Goal: Communication & Community: Ask a question

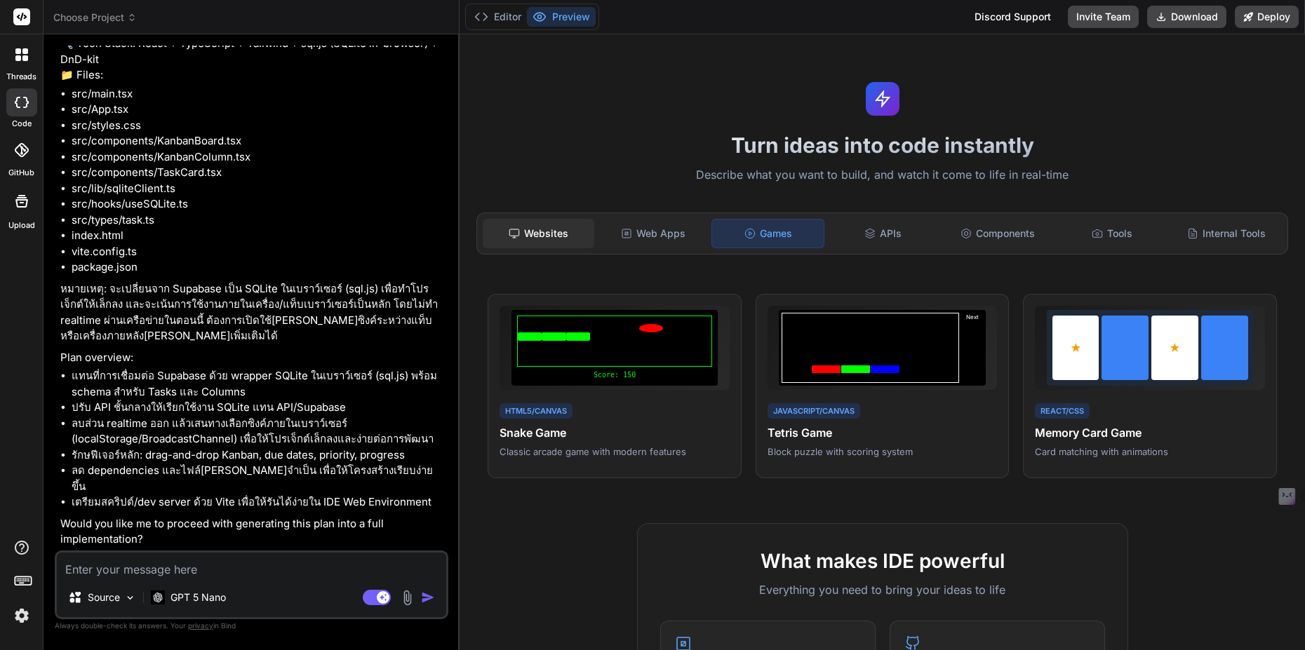
click at [544, 233] on div "Websites" at bounding box center [539, 233] width 112 height 29
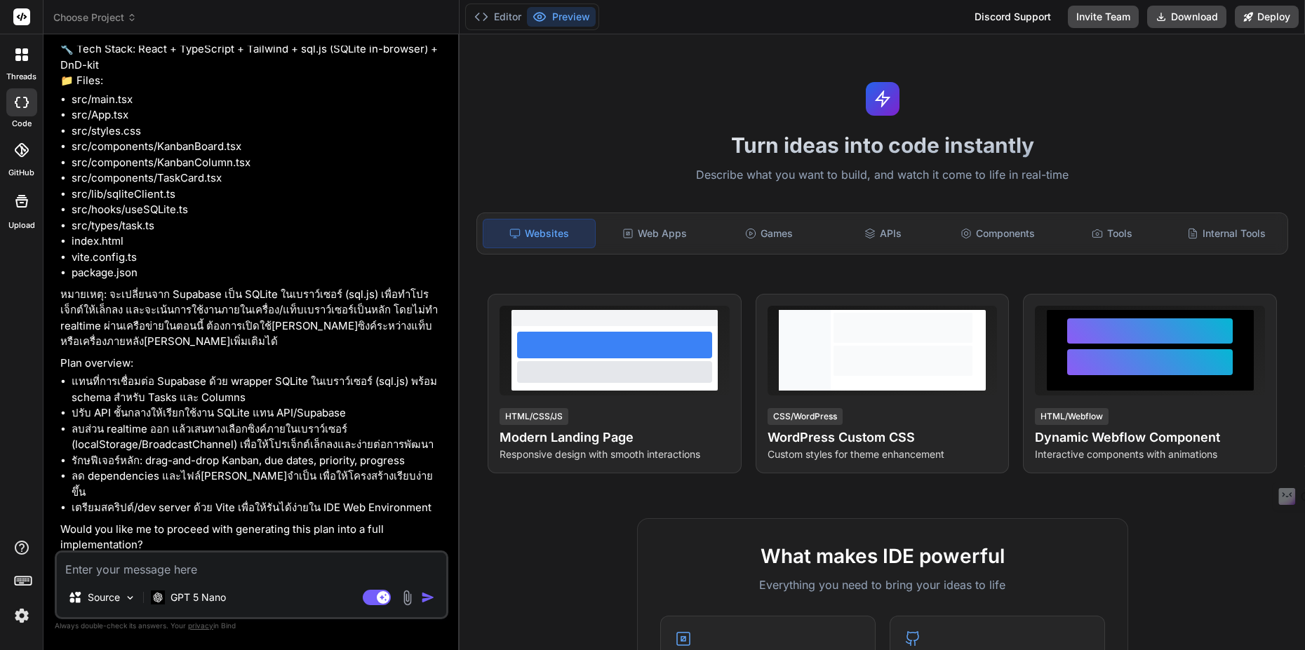
scroll to position [815, 0]
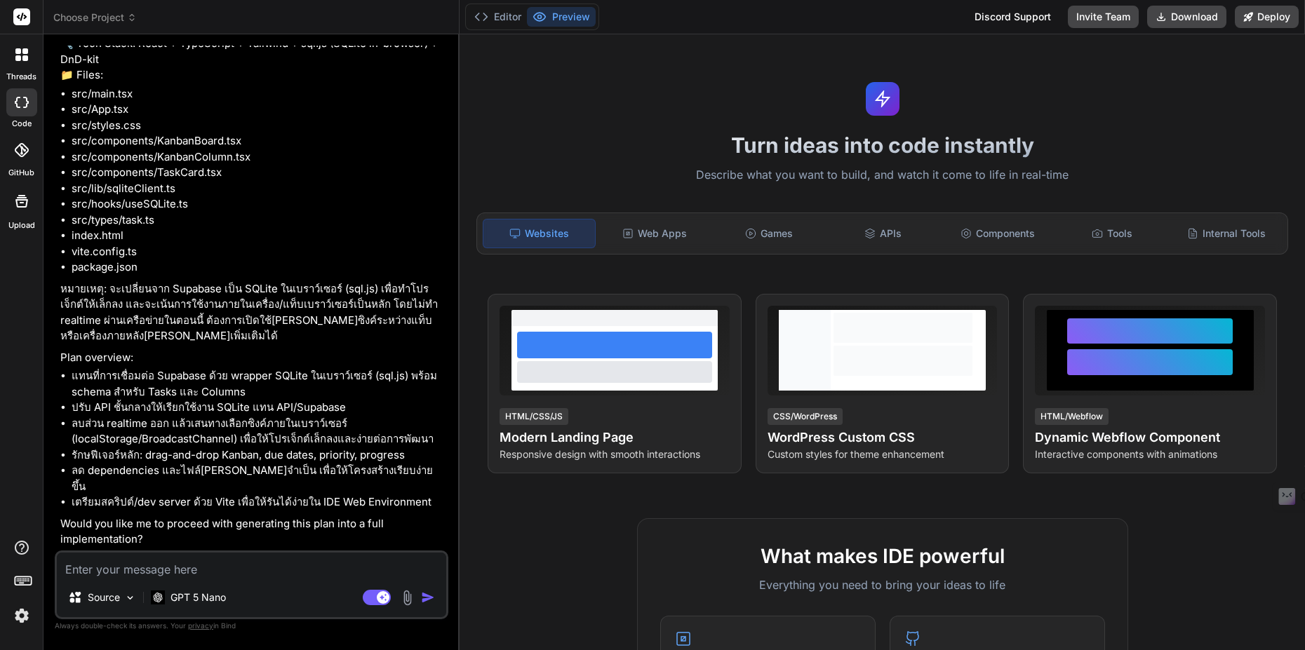
click at [195, 568] on textarea at bounding box center [251, 565] width 389 height 25
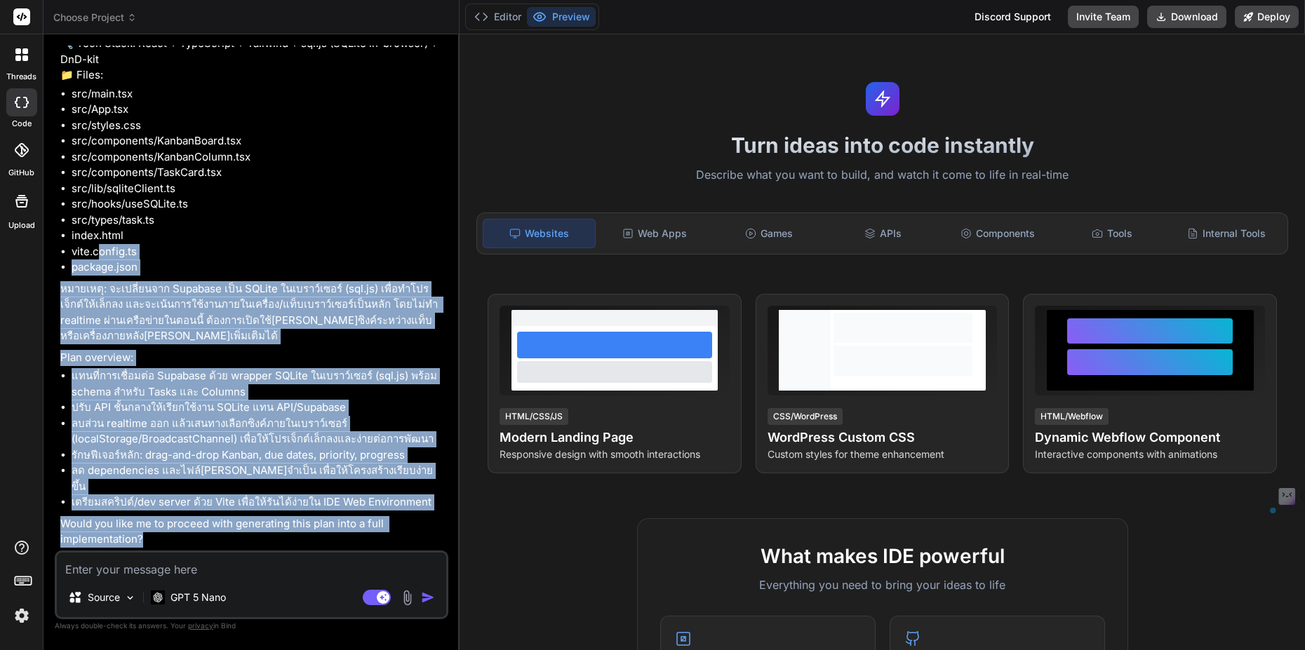
drag, startPoint x: 201, startPoint y: 536, endPoint x: 96, endPoint y: 264, distance: 291.9
click at [96, 264] on div "🔹 Project: Task Manager with SQLite (in-browser) 🔧 Tech Stack: React + TypeScri…" at bounding box center [252, 284] width 385 height 528
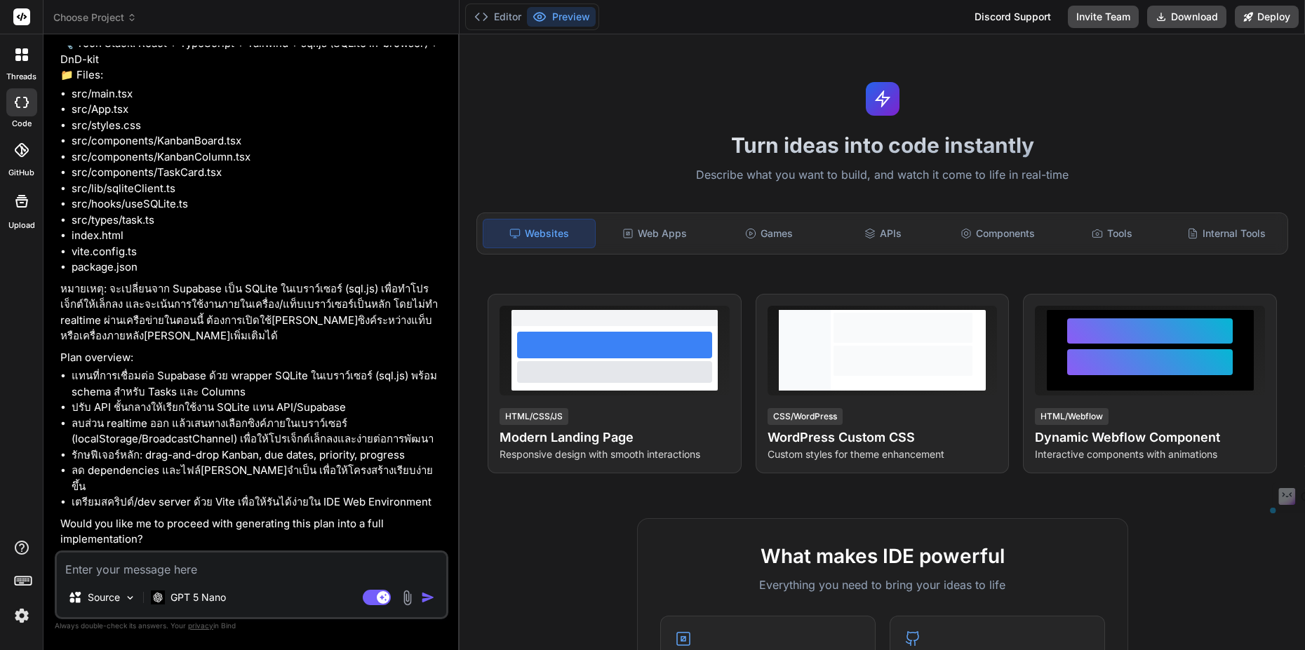
click at [225, 197] on li "src/lib/sqliteClient.ts" at bounding box center [259, 189] width 374 height 16
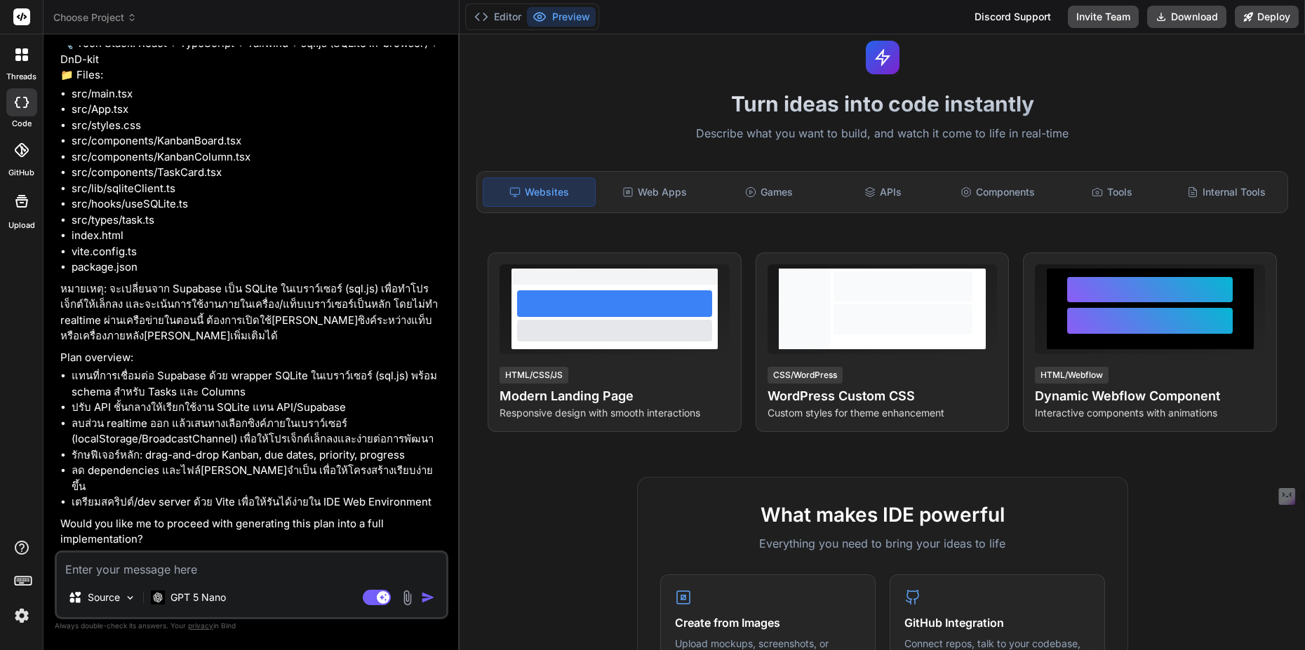
scroll to position [0, 0]
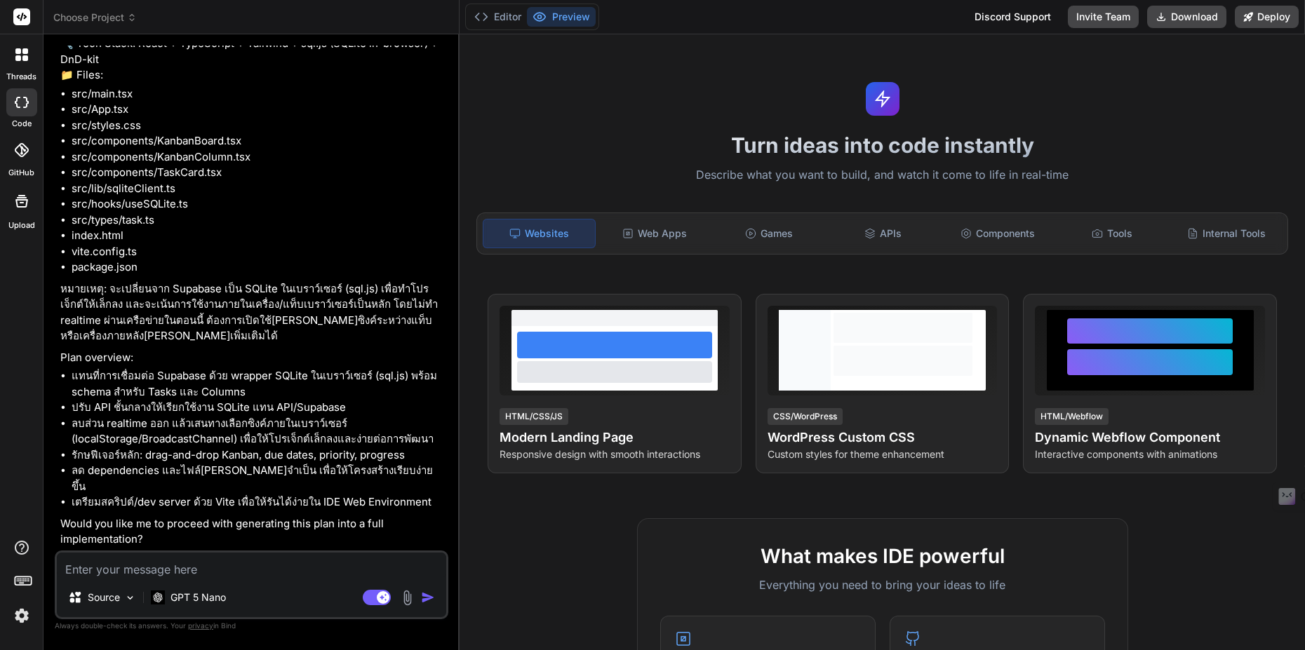
click at [258, 564] on textarea at bounding box center [251, 565] width 389 height 25
click at [223, 560] on textarea at bounding box center [251, 565] width 389 height 25
type textarea "ส"
type textarea "x"
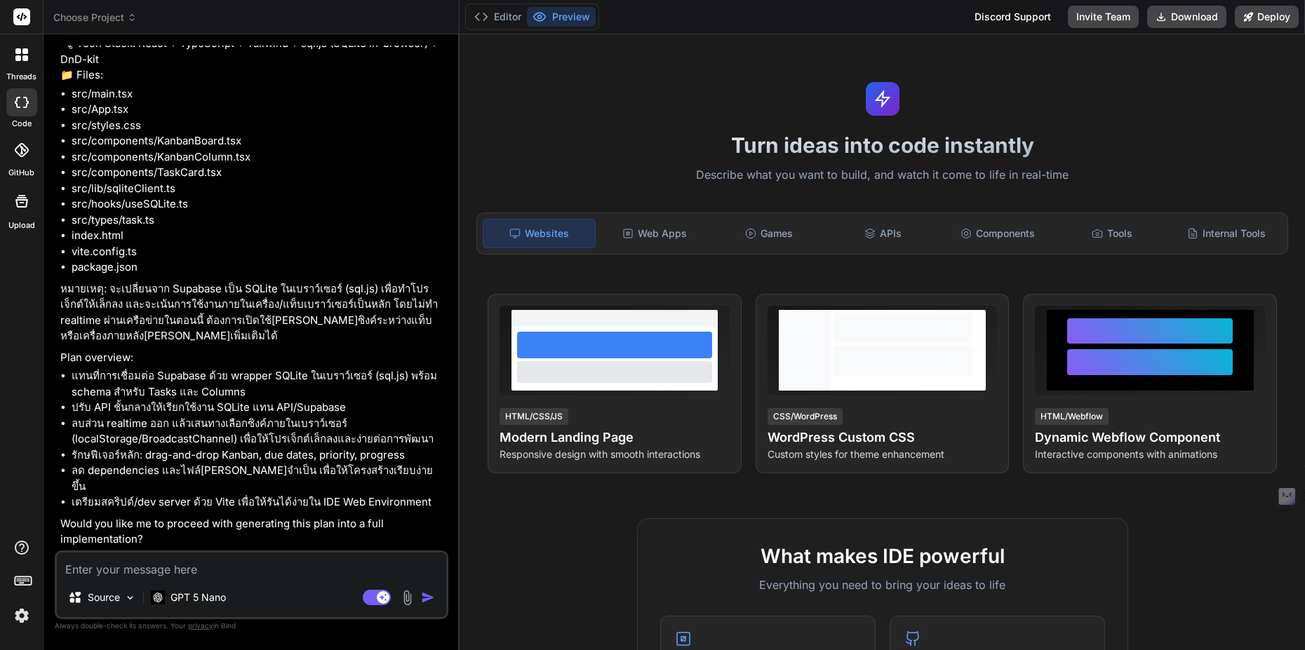
type textarea "ใ"
type textarea "x"
type textarea "ใช"
type textarea "x"
type textarea "ใช่"
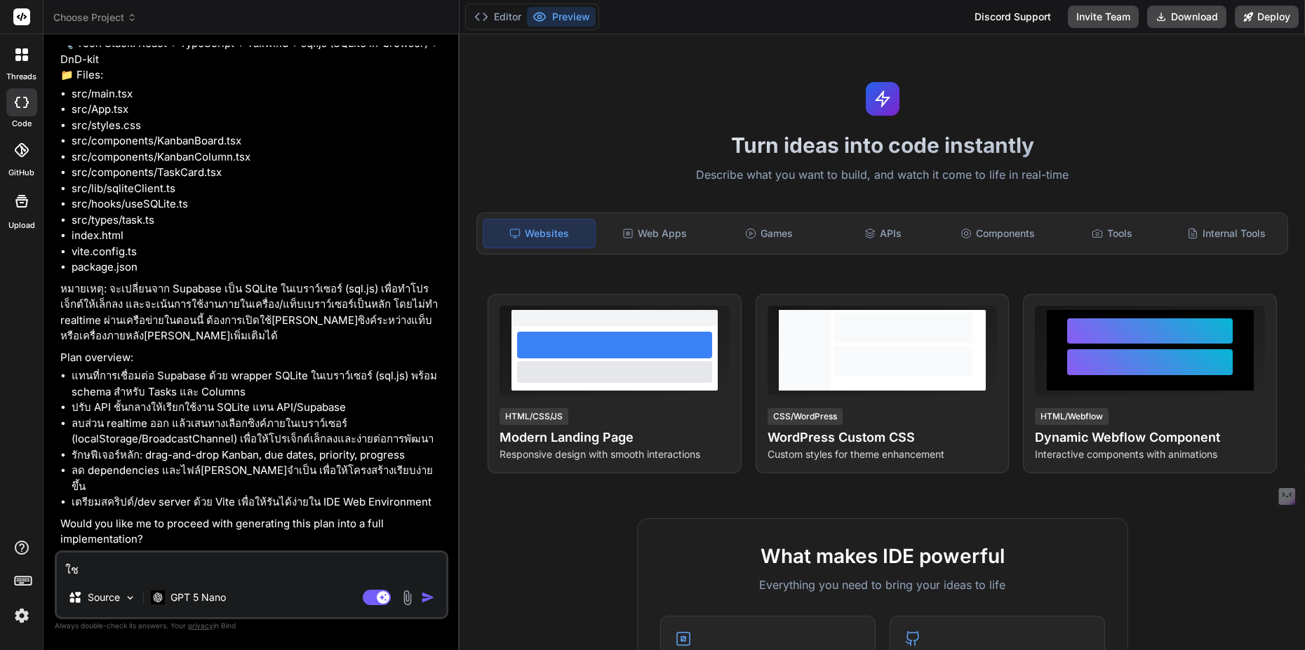
type textarea "x"
type textarea "ใช่ค"
type textarea "x"
type textarea "ใช่คร"
type textarea "x"
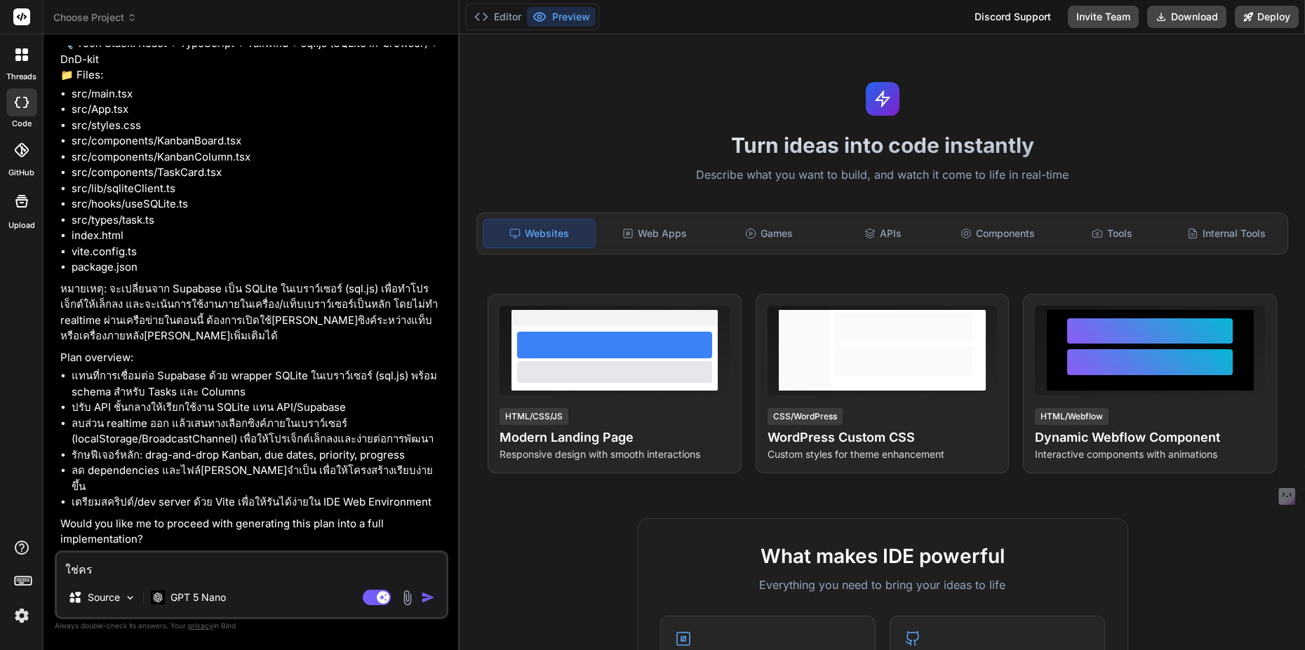
type textarea "ใช่ครั"
type textarea "x"
type textarea "ใช่ครับ"
type textarea "x"
type textarea "ใช่ครับส"
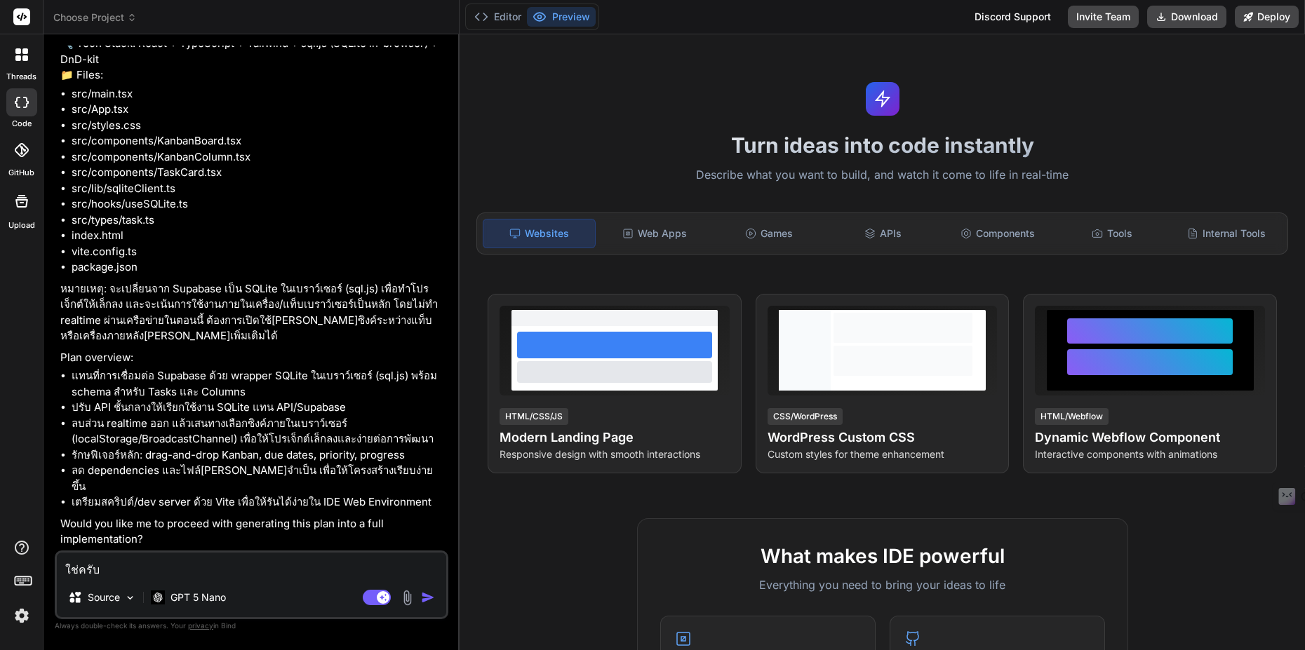
type textarea "x"
type textarea "ใช่ครับสร"
type textarea "x"
type textarea "ใช่ครับสร้"
type textarea "x"
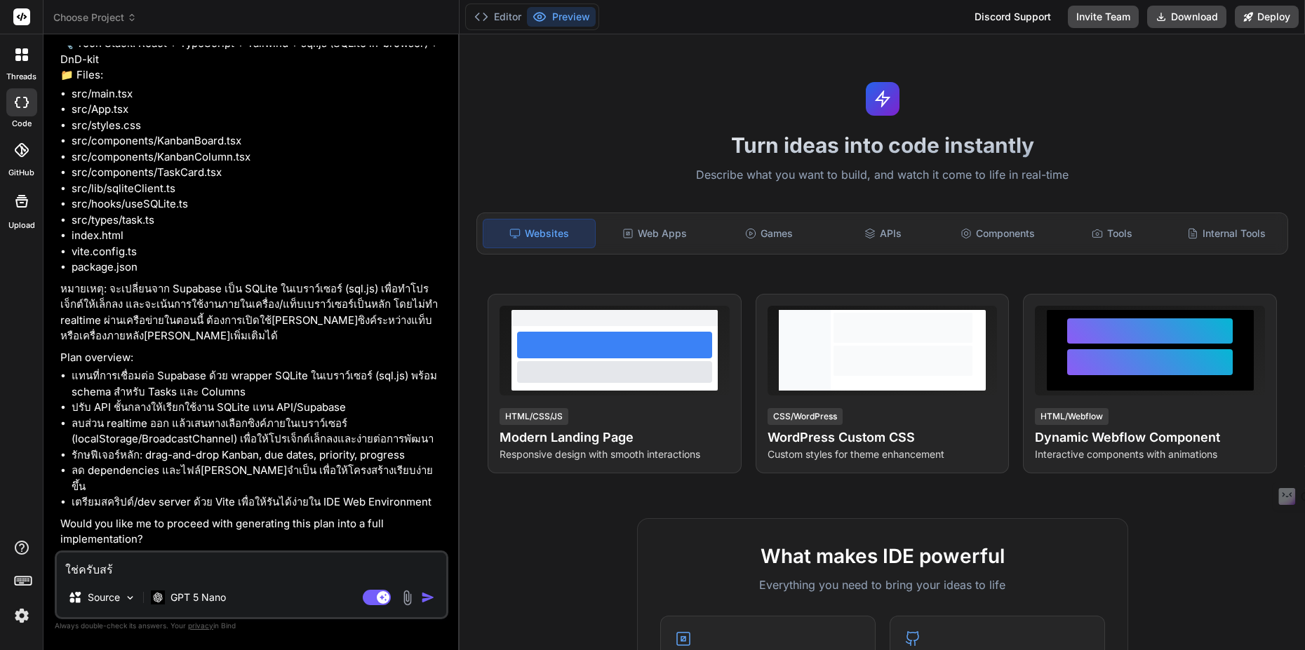
type textarea "ใช่ครับสร้า"
type textarea "x"
type textarea "ใช่ครับสร้าง"
type textarea "x"
type textarea "ใช่ครับสร้างไ"
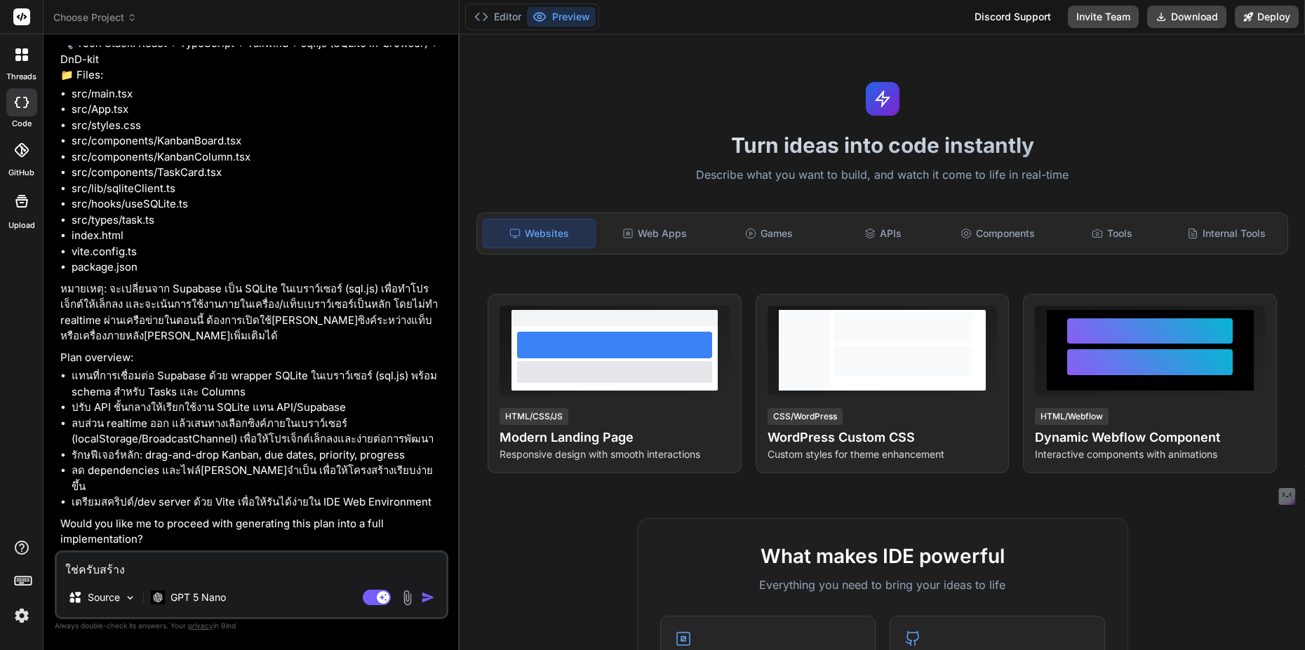
type textarea "x"
type textarea "ใช่ครับสร้างได"
type textarea "x"
type textarea "ใช่ครับสร้างได้"
type textarea "x"
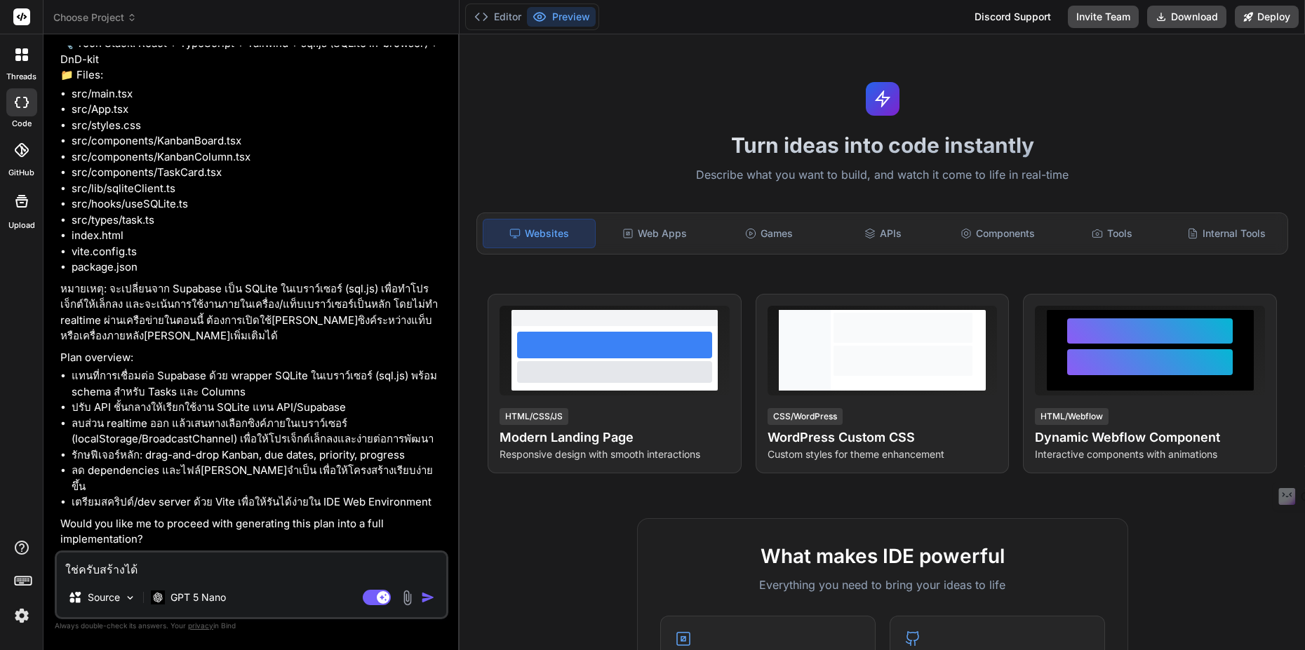
type textarea "ใช่ครับสร้างได้เ"
type textarea "x"
type textarea "ใช่ครับสร้างได้เล"
type textarea "x"
type textarea "ใช่ครับสร้างได้เลย"
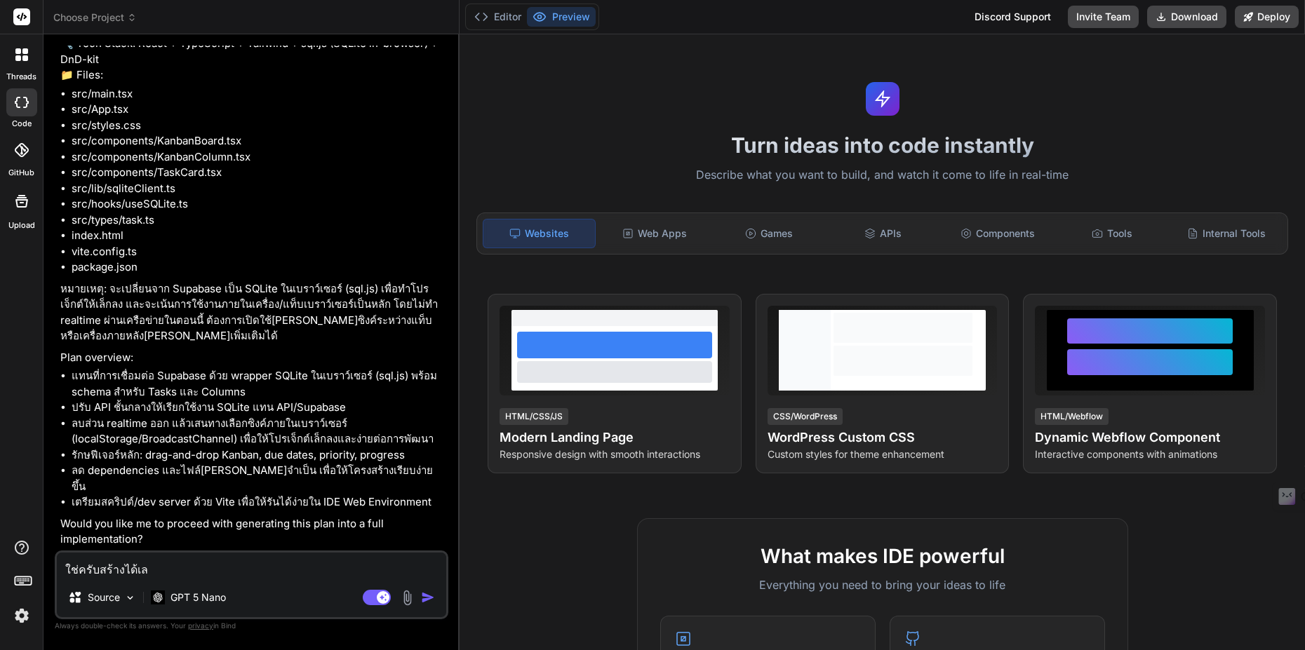
type textarea "x"
type textarea "ใช่ครับสร้างได้เลยค"
type textarea "x"
type textarea "ใช่ครับสร้างได้เลยคร"
type textarea "x"
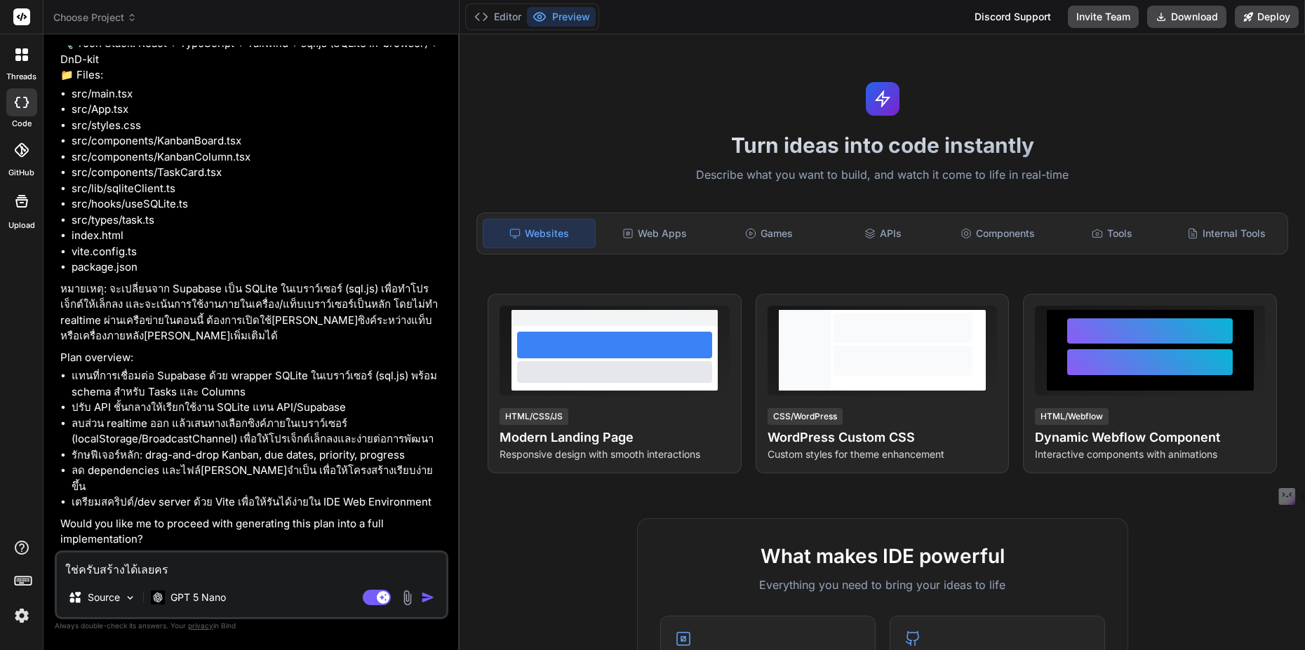
type textarea "ใช่ครับสร้างได้เลยครั"
type textarea "x"
type textarea "ใช่ครับสร้างได้เลยครับ"
type textarea "x"
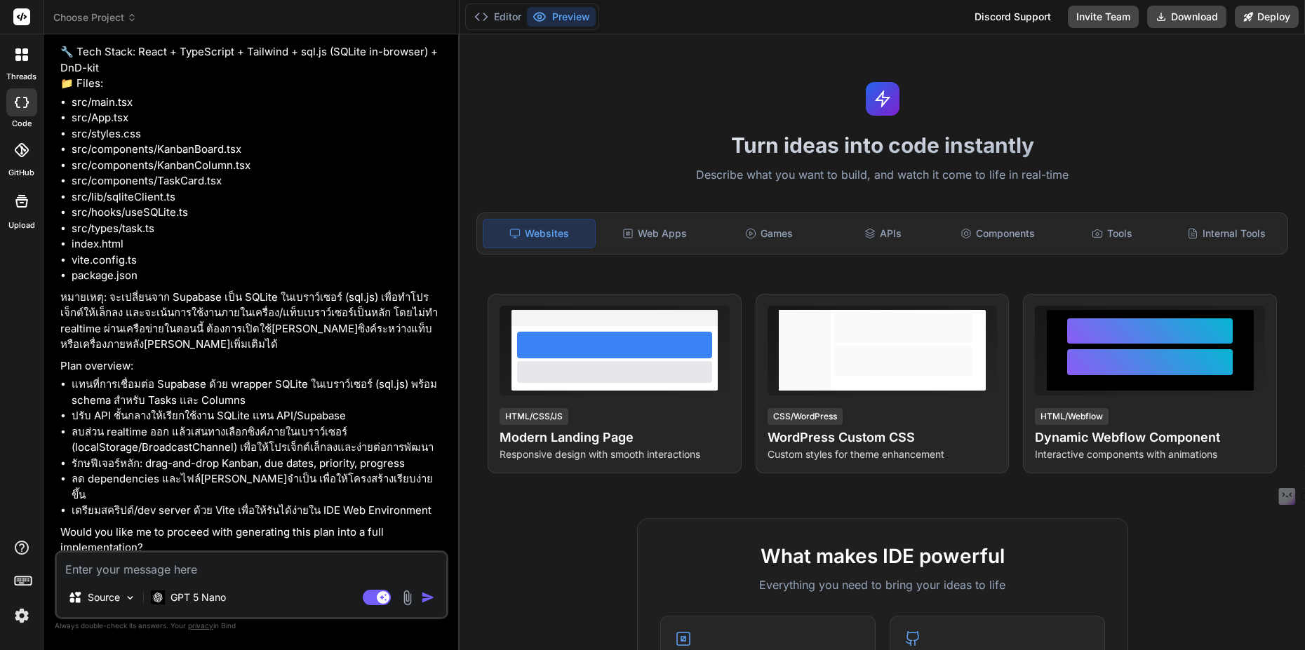
scroll to position [961, 0]
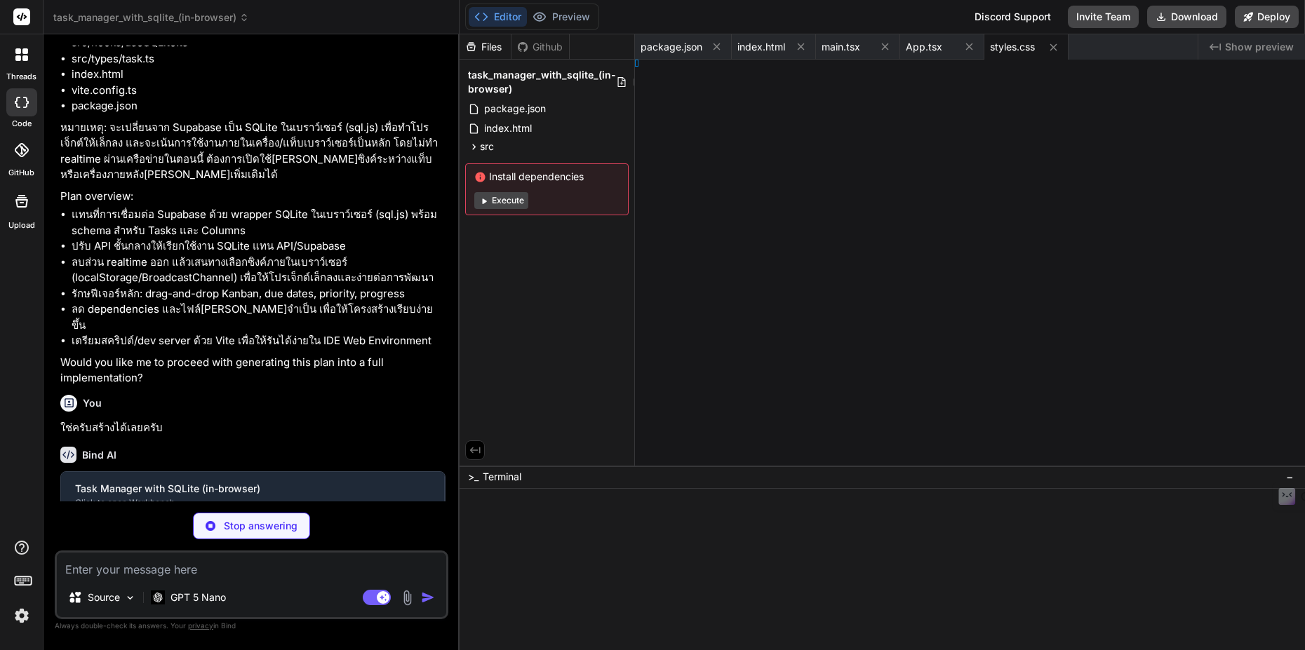
type textarea "x"
type textarea "; } };"
type textarea "x"
type textarea "oard;"
type textarea "x"
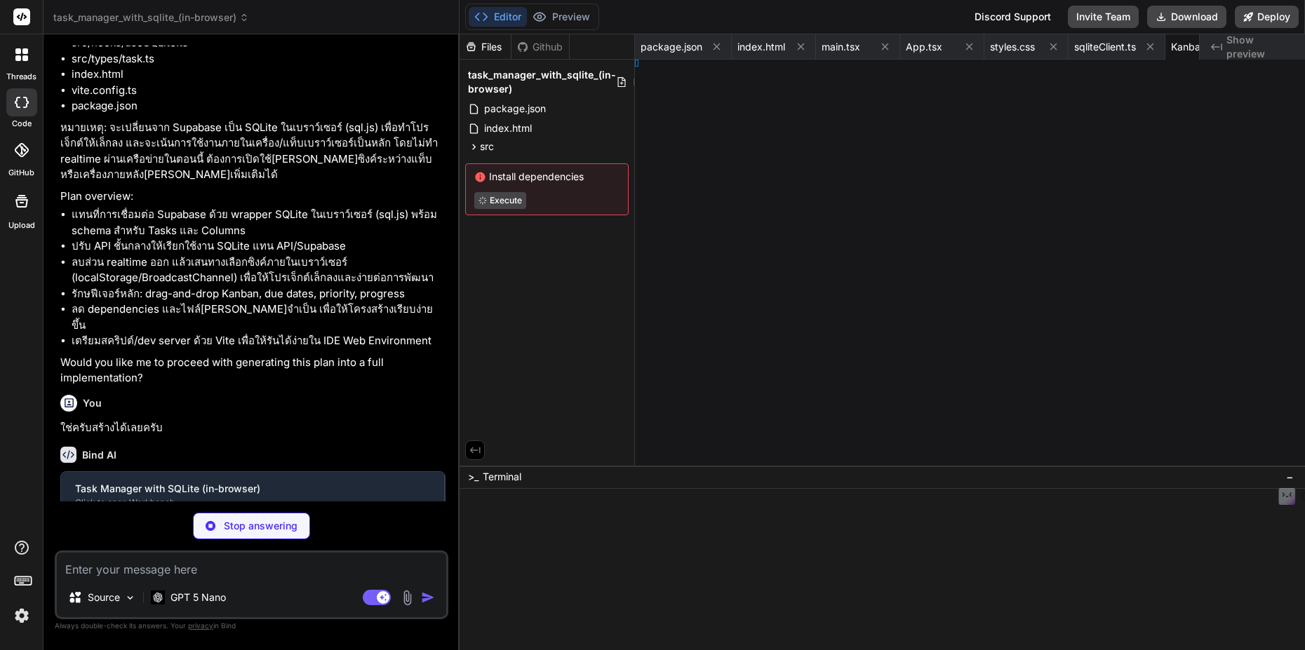
type textarea "umn;"
type textarea "x"
type textarea "kCard;"
type textarea "x"
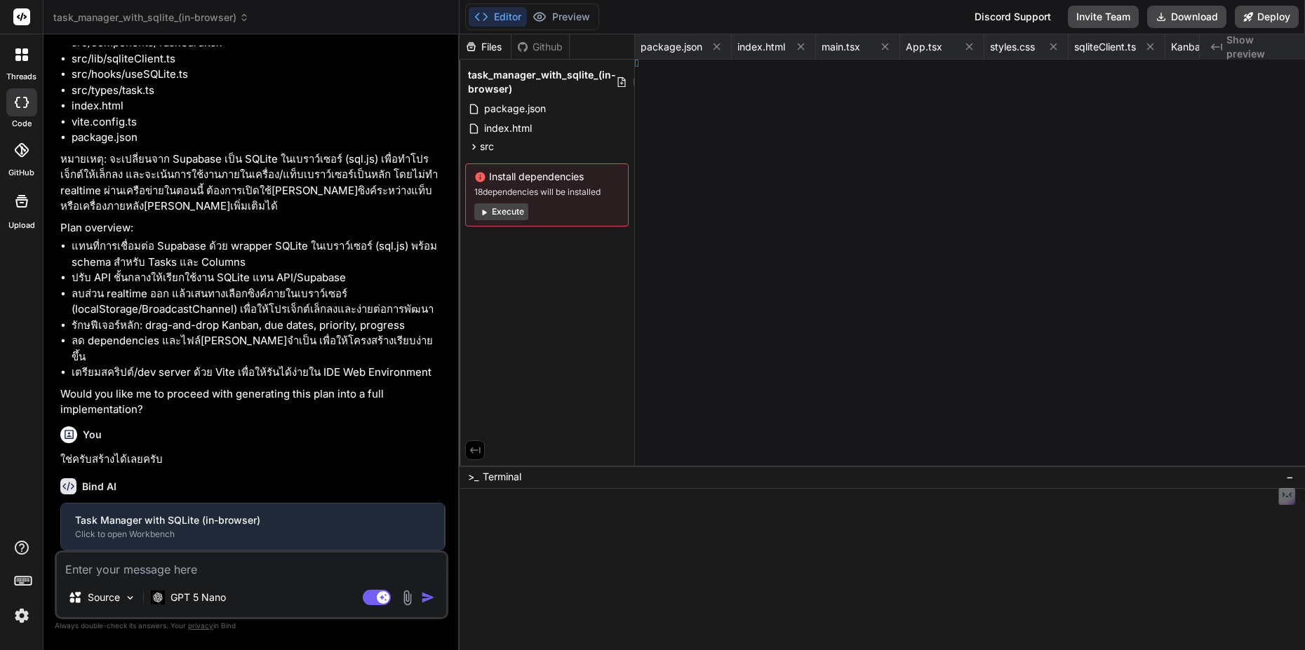
type textarea "<span className={`badge priority-${task.priority.toLowerCase()}`}>{task.priorit…"
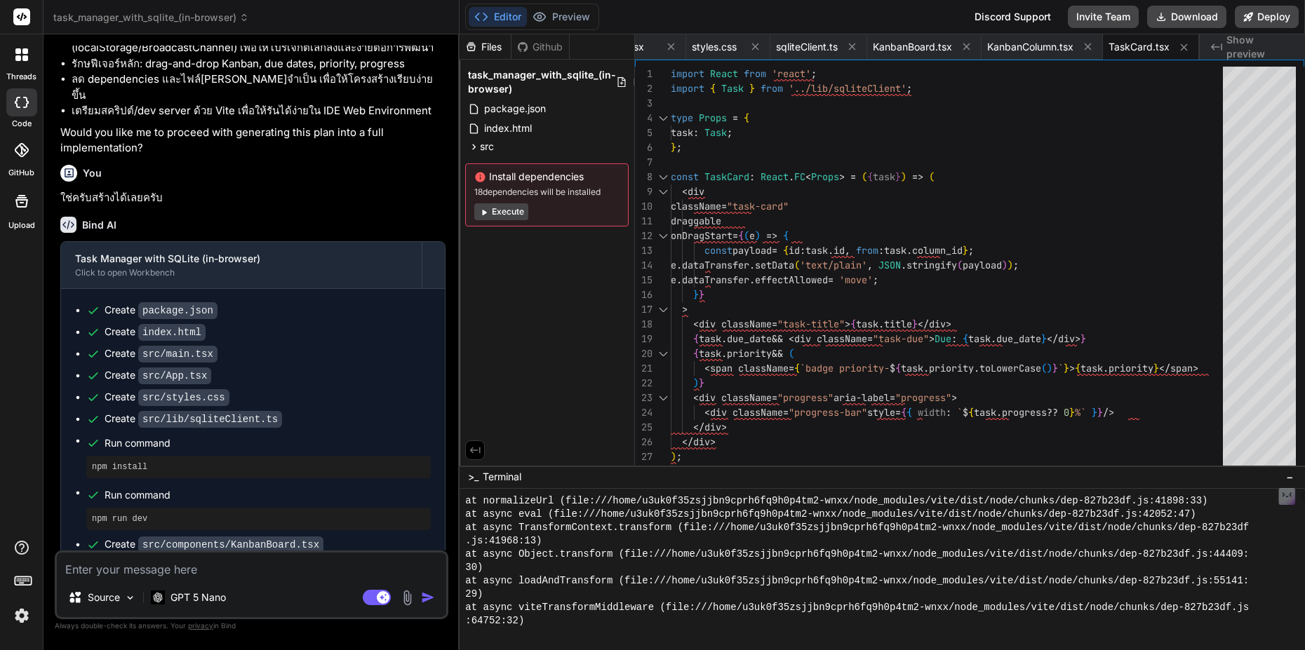
scroll to position [1267, 0]
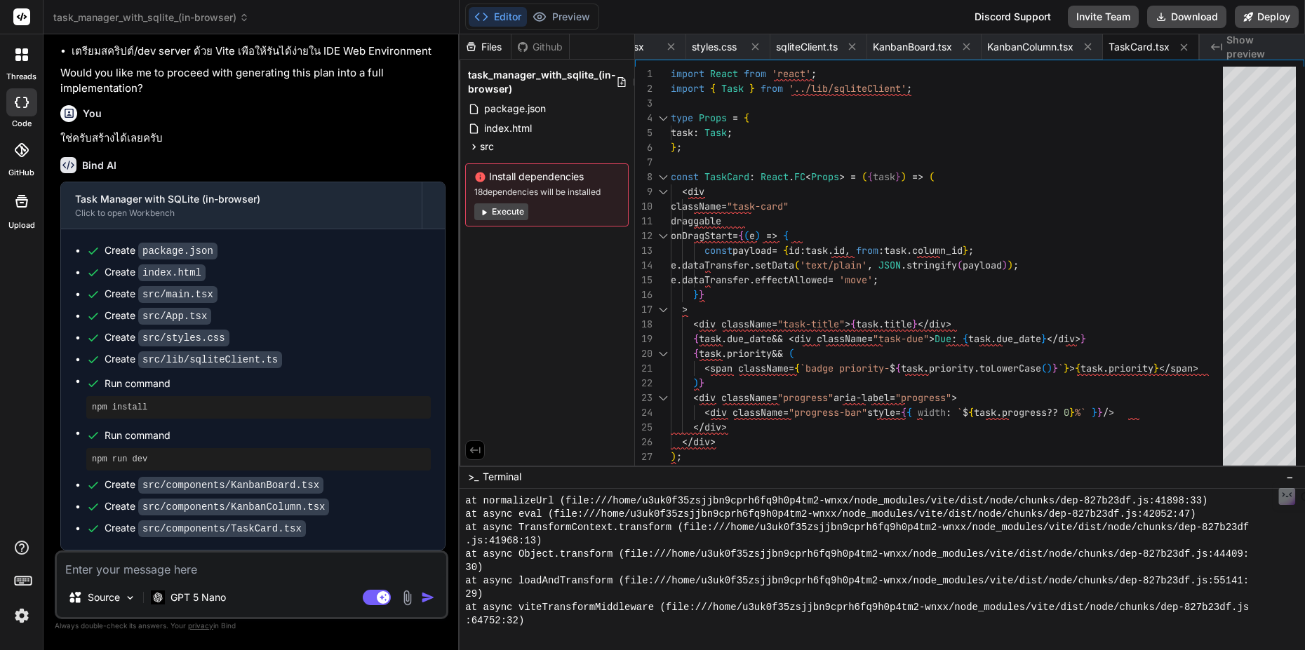
click at [515, 208] on button "Execute" at bounding box center [501, 211] width 54 height 17
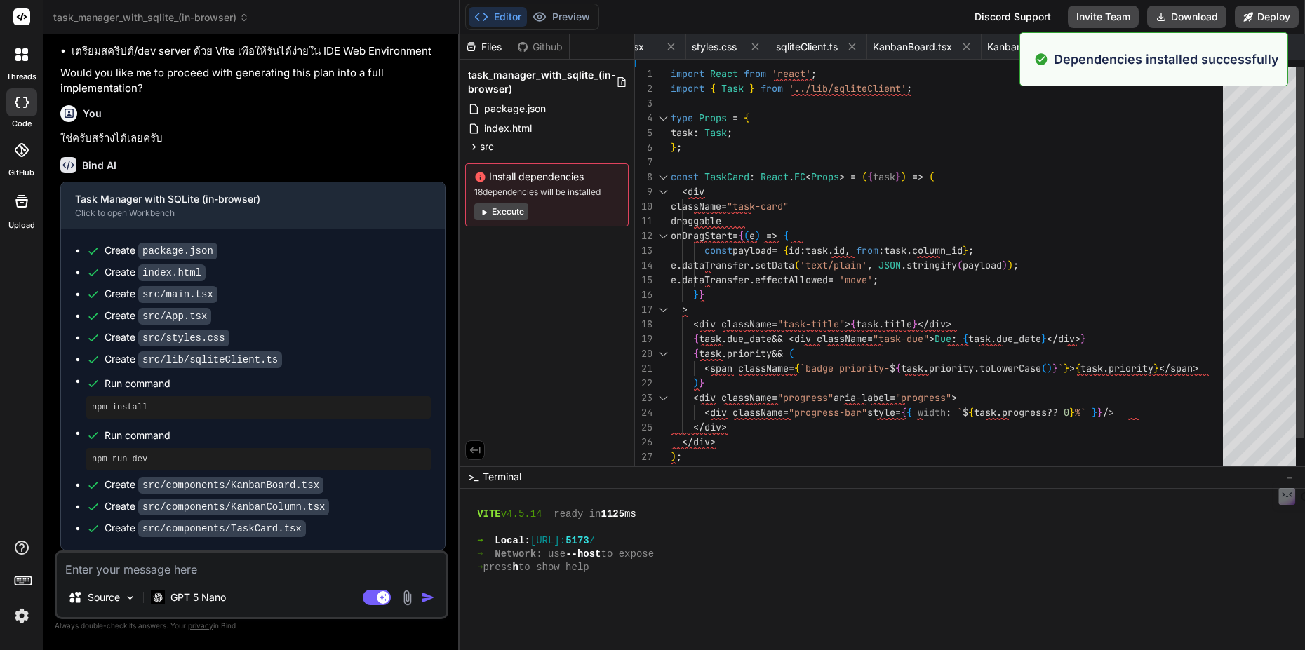
scroll to position [1053, 0]
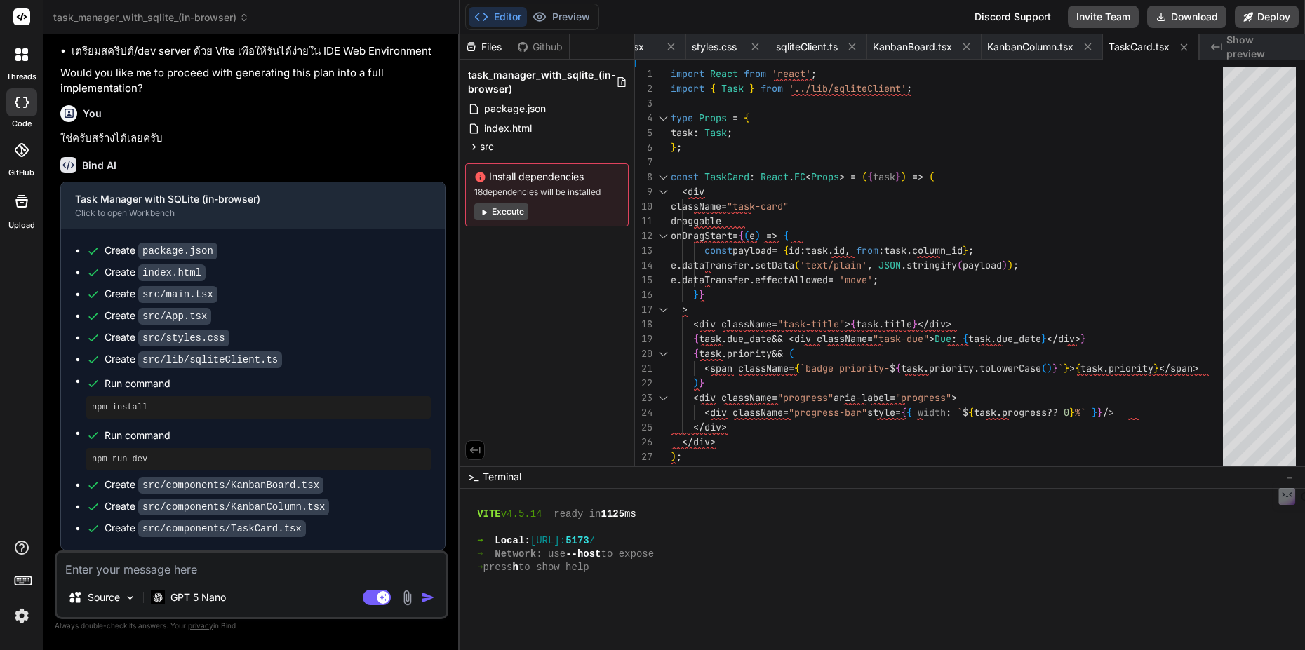
click at [1263, 48] on span "Show preview" at bounding box center [1260, 47] width 67 height 28
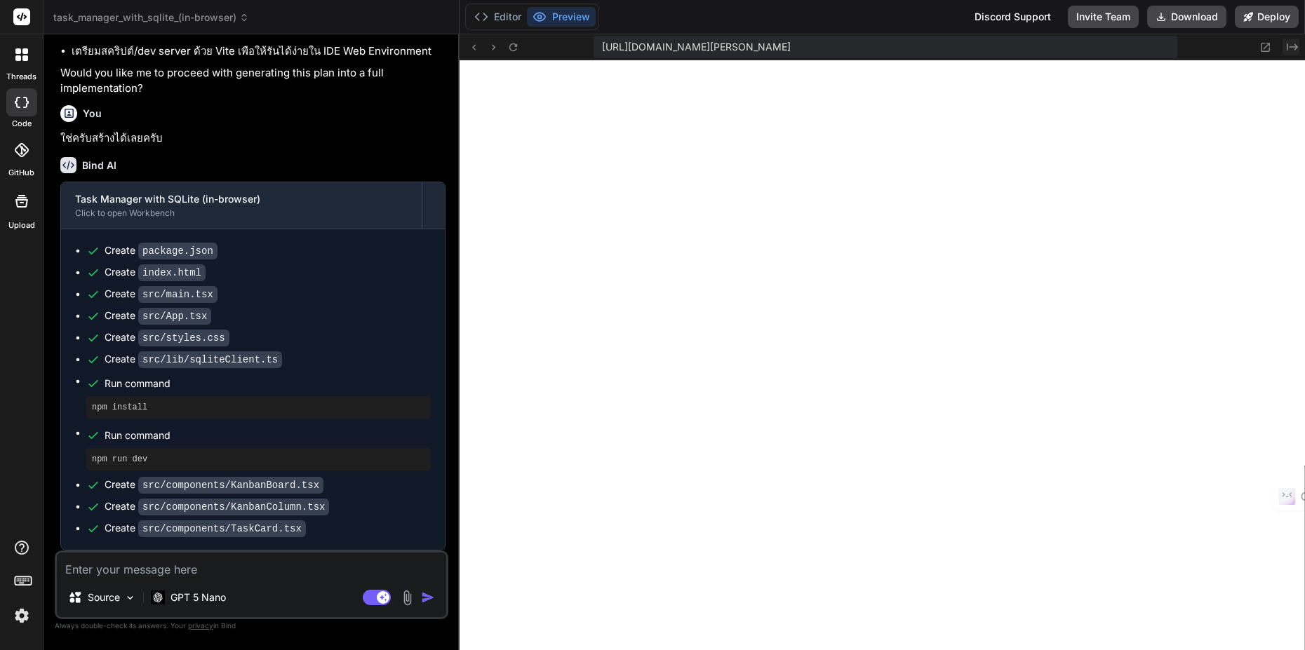
click at [1289, 53] on button "Created with Pixso." at bounding box center [1291, 47] width 17 height 17
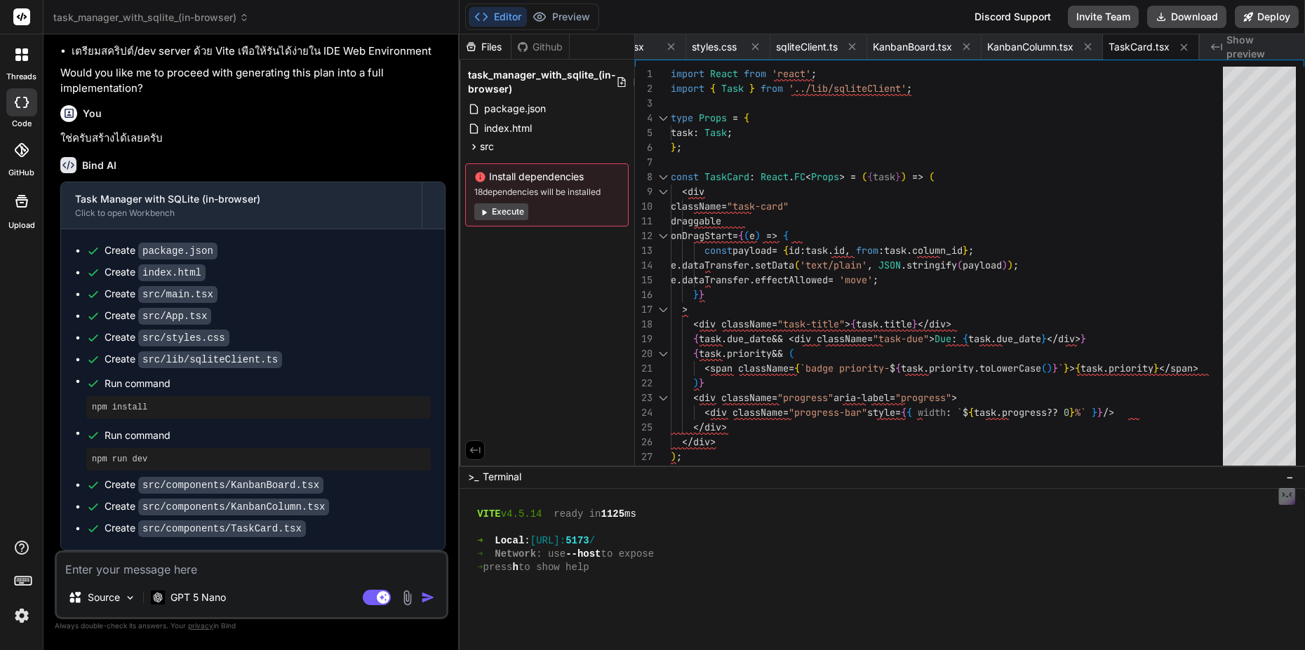
click at [511, 213] on button "Execute" at bounding box center [501, 211] width 54 height 17
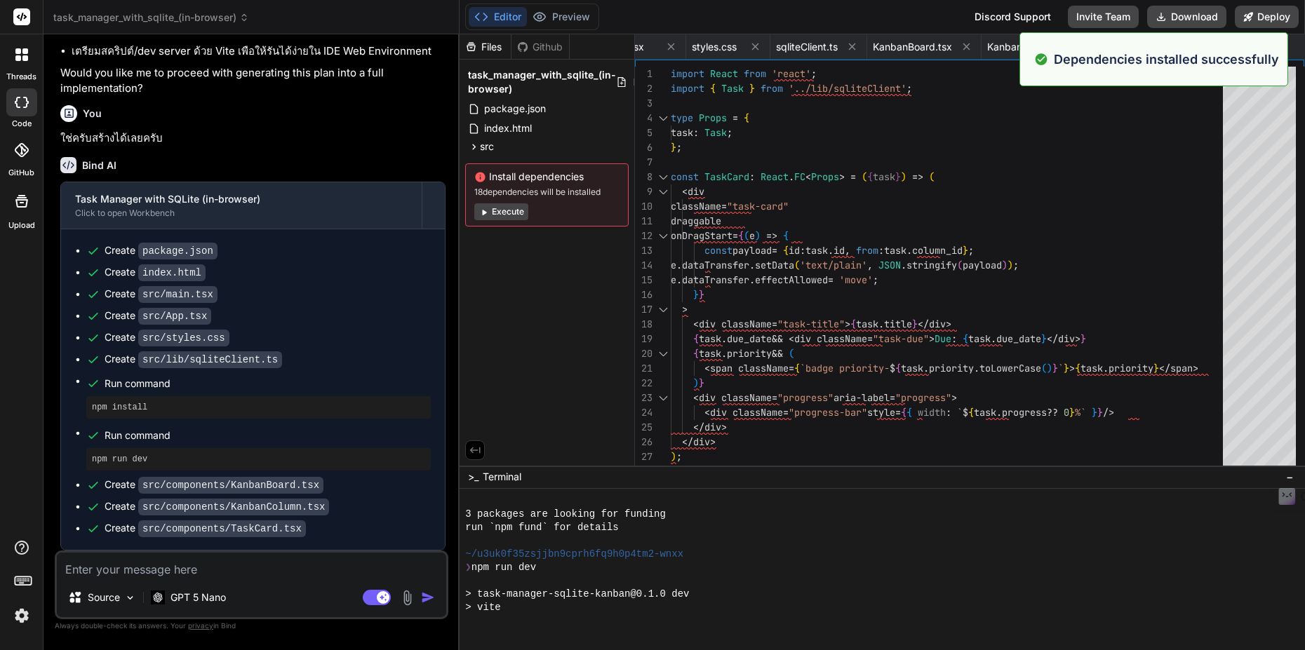
scroll to position [1360, 0]
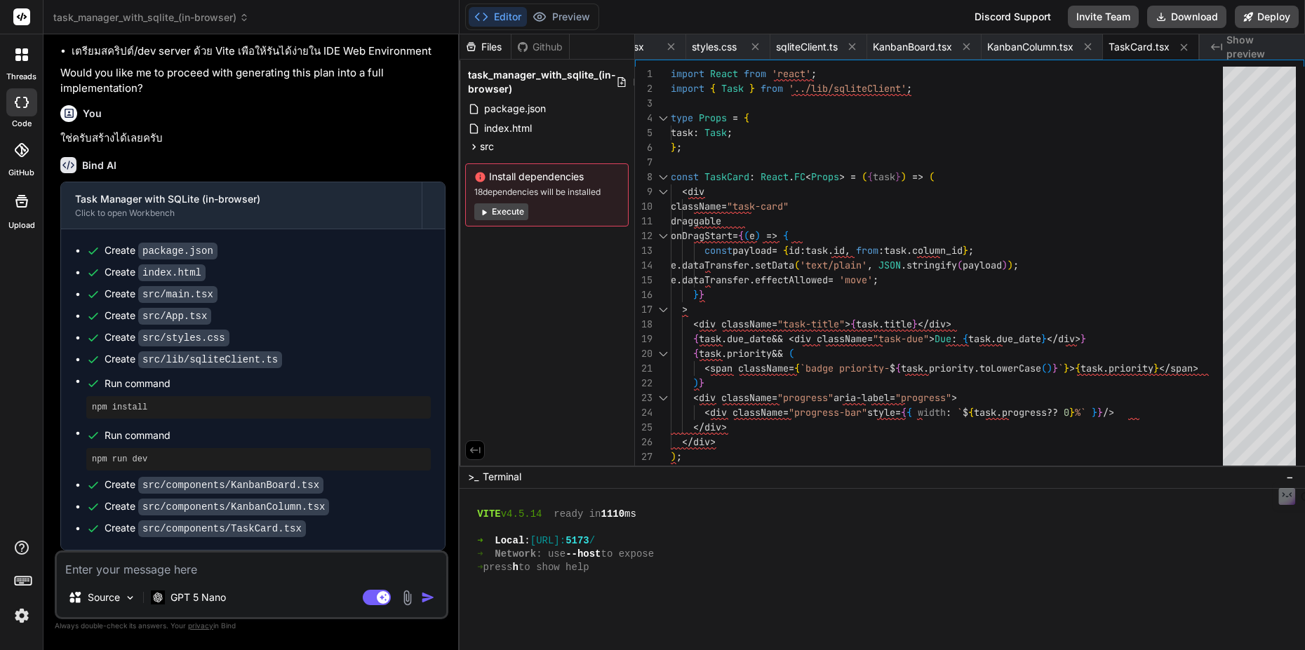
click at [253, 576] on textarea at bounding box center [251, 565] width 389 height 25
click at [1245, 54] on div "Created with Pixso. Show preview" at bounding box center [1252, 46] width 105 height 25
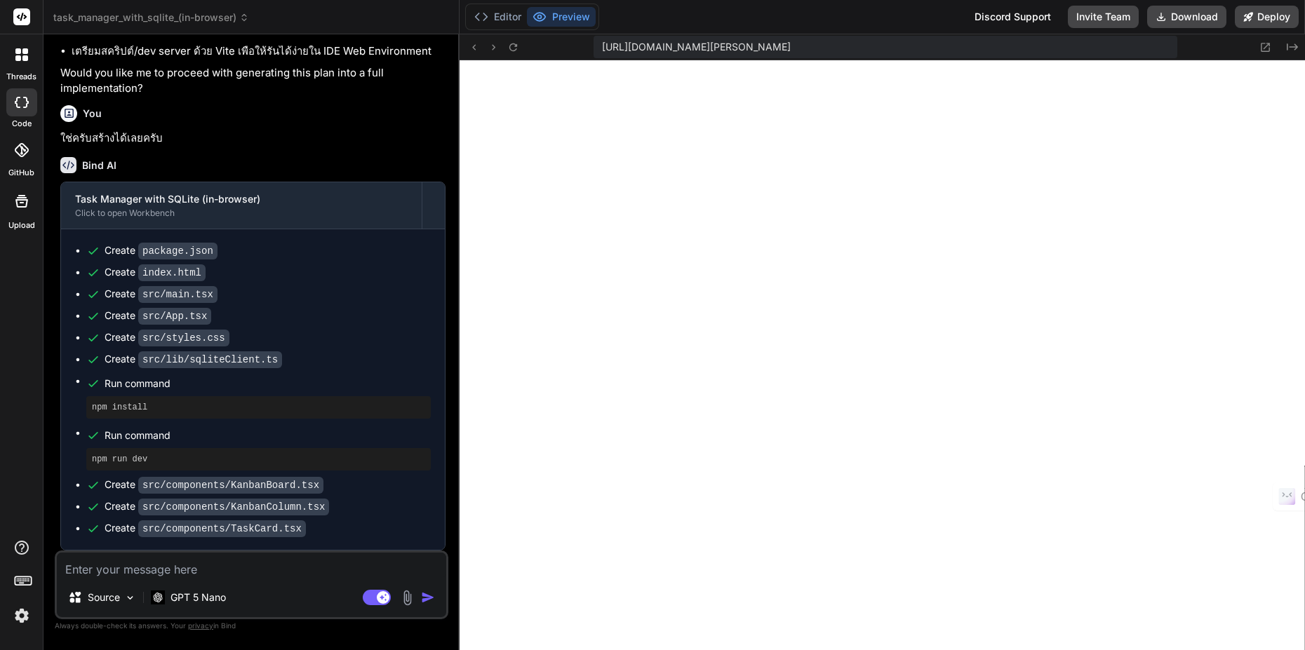
click at [1267, 45] on icon at bounding box center [1266, 47] width 12 height 12
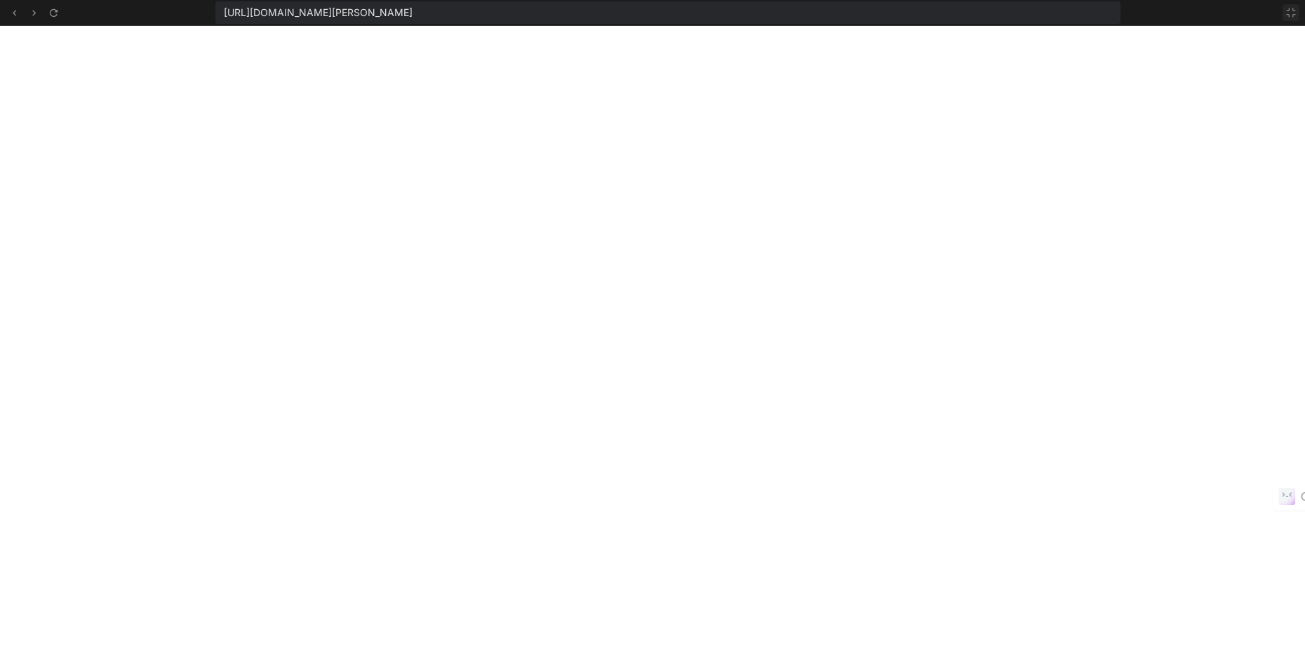
click at [1292, 15] on icon at bounding box center [1290, 12] width 11 height 11
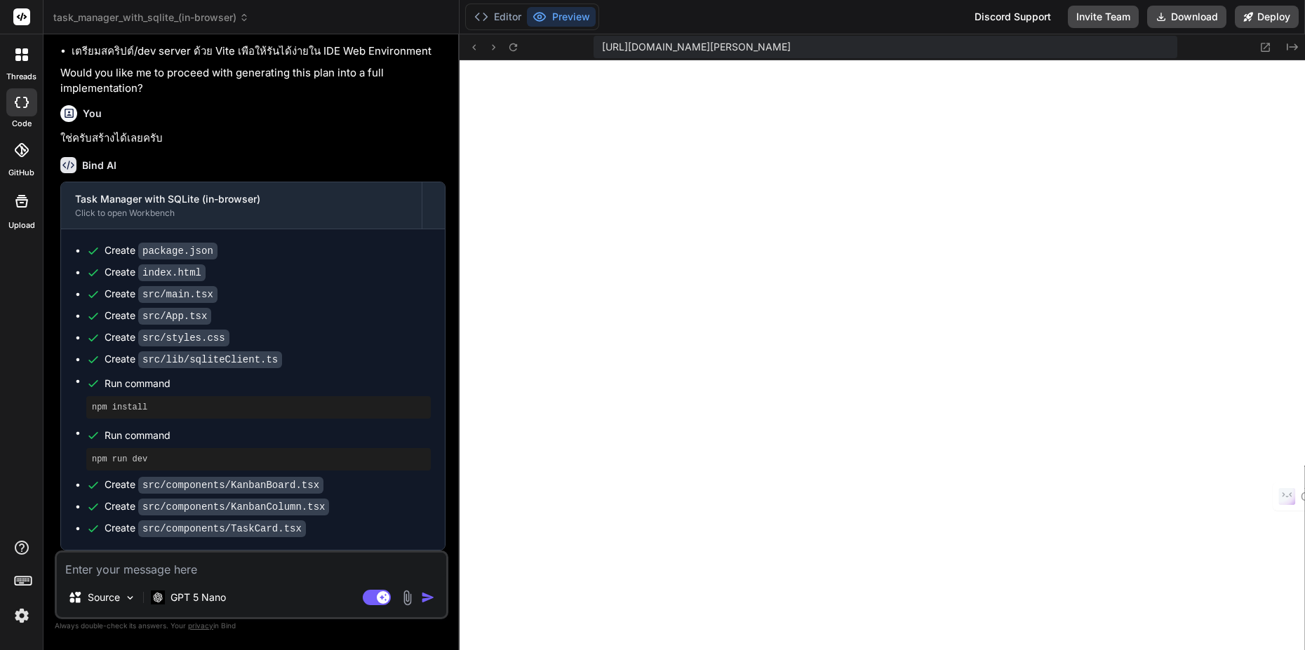
click at [28, 51] on div at bounding box center [21, 54] width 29 height 29
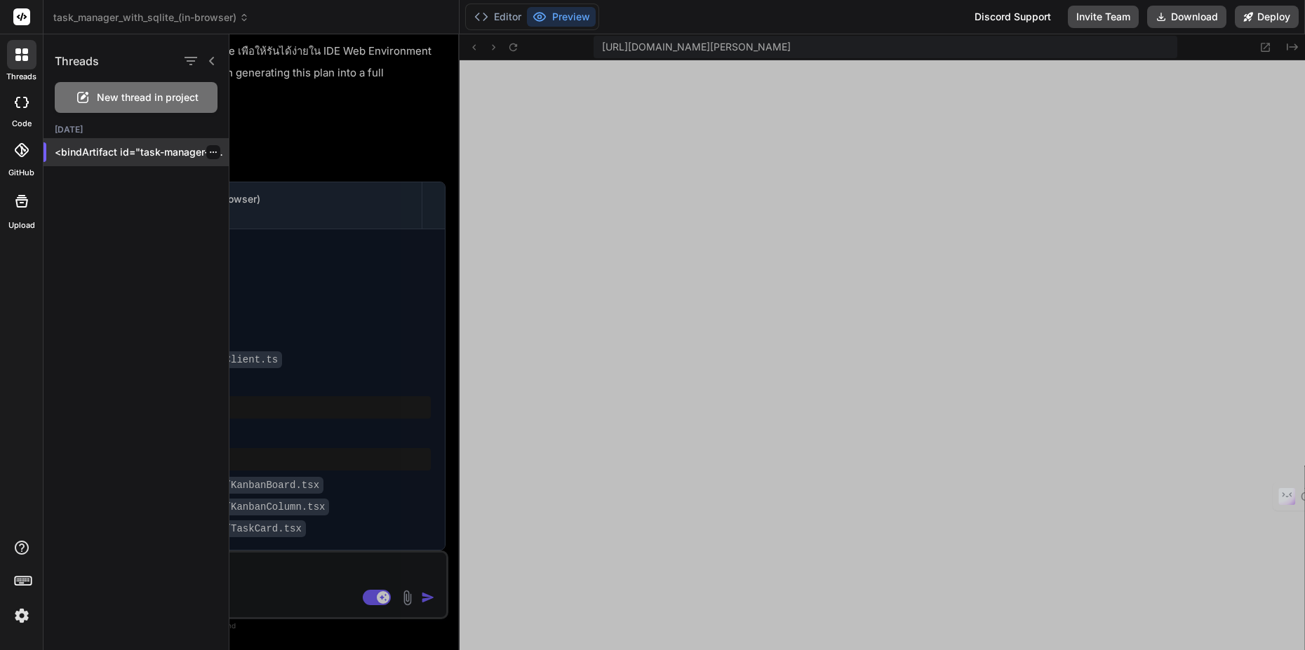
click at [208, 159] on div at bounding box center [213, 152] width 14 height 14
click at [208, 157] on div at bounding box center [213, 152] width 14 height 14
click at [209, 156] on icon "button" at bounding box center [213, 152] width 8 height 8
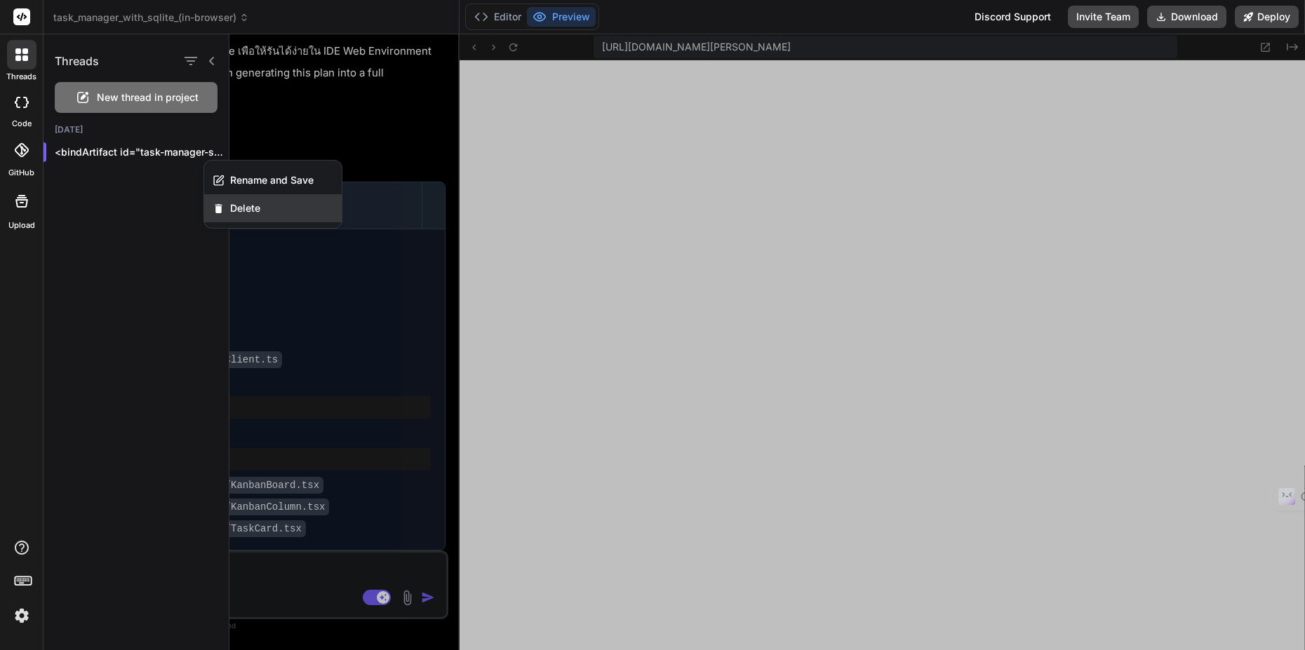
click at [240, 206] on span "Delete" at bounding box center [245, 208] width 30 height 14
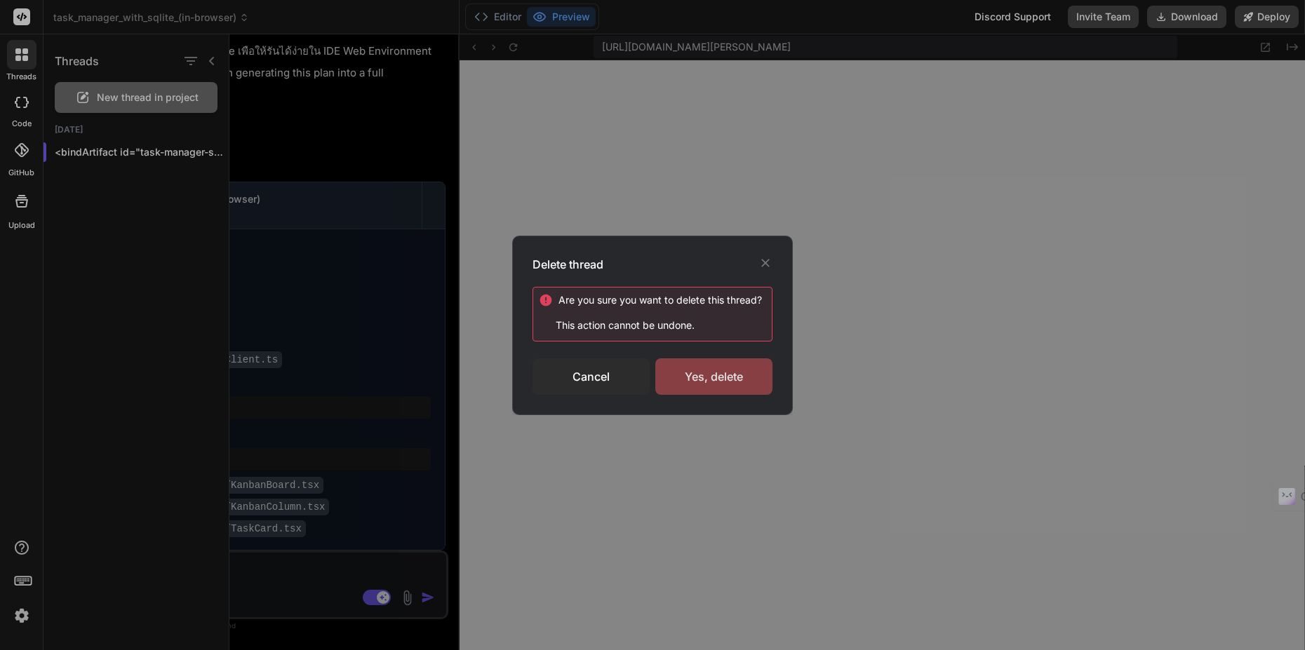
click at [701, 379] on div "Yes, delete" at bounding box center [713, 377] width 117 height 36
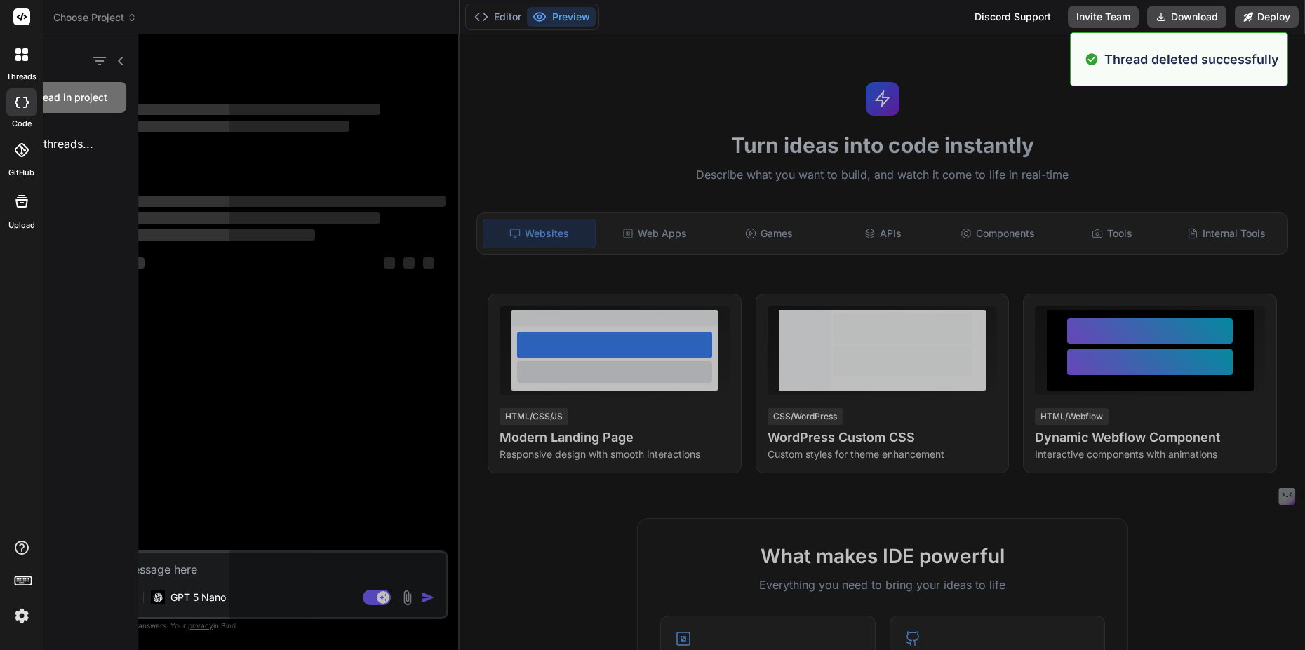
scroll to position [0, 0]
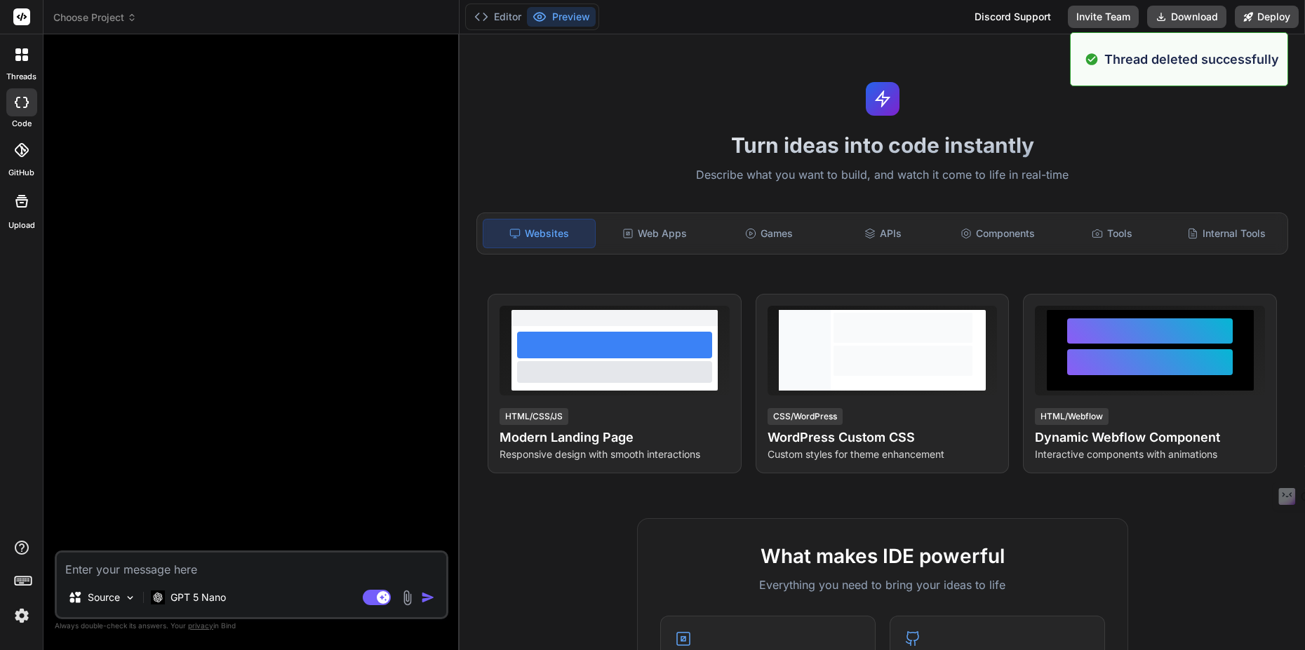
click at [22, 62] on div at bounding box center [21, 54] width 29 height 29
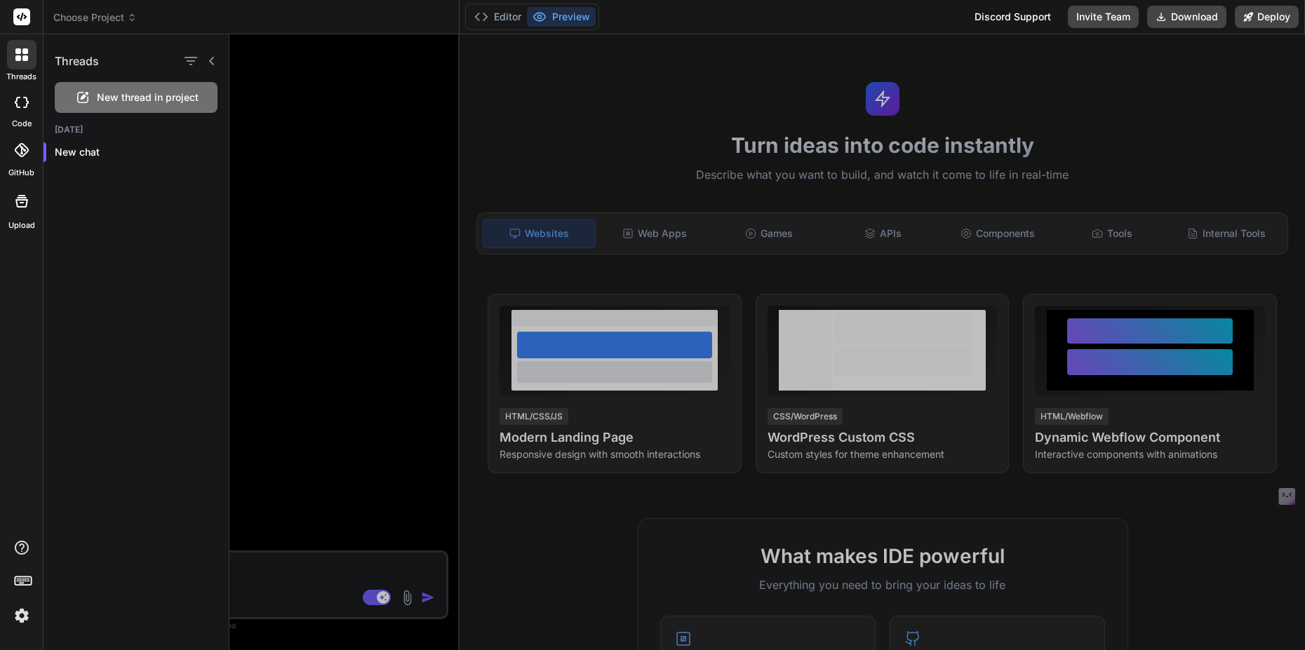
click at [167, 102] on span "New thread in project" at bounding box center [148, 98] width 102 height 14
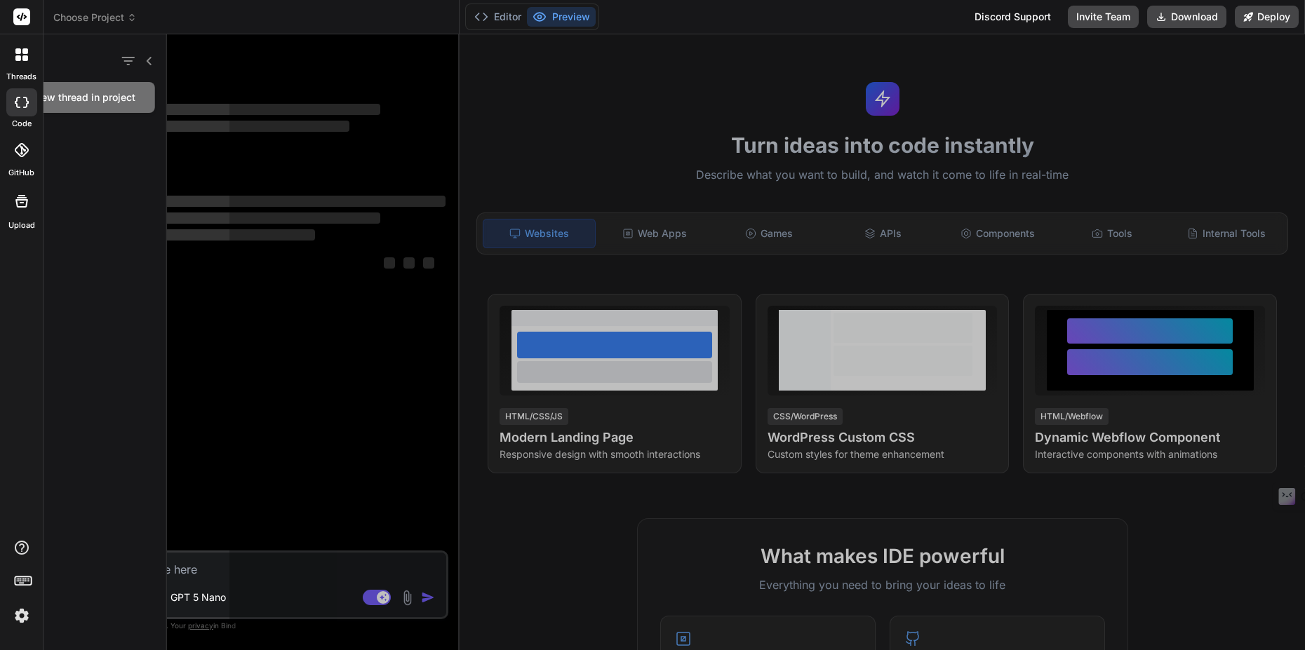
scroll to position [1400, 0]
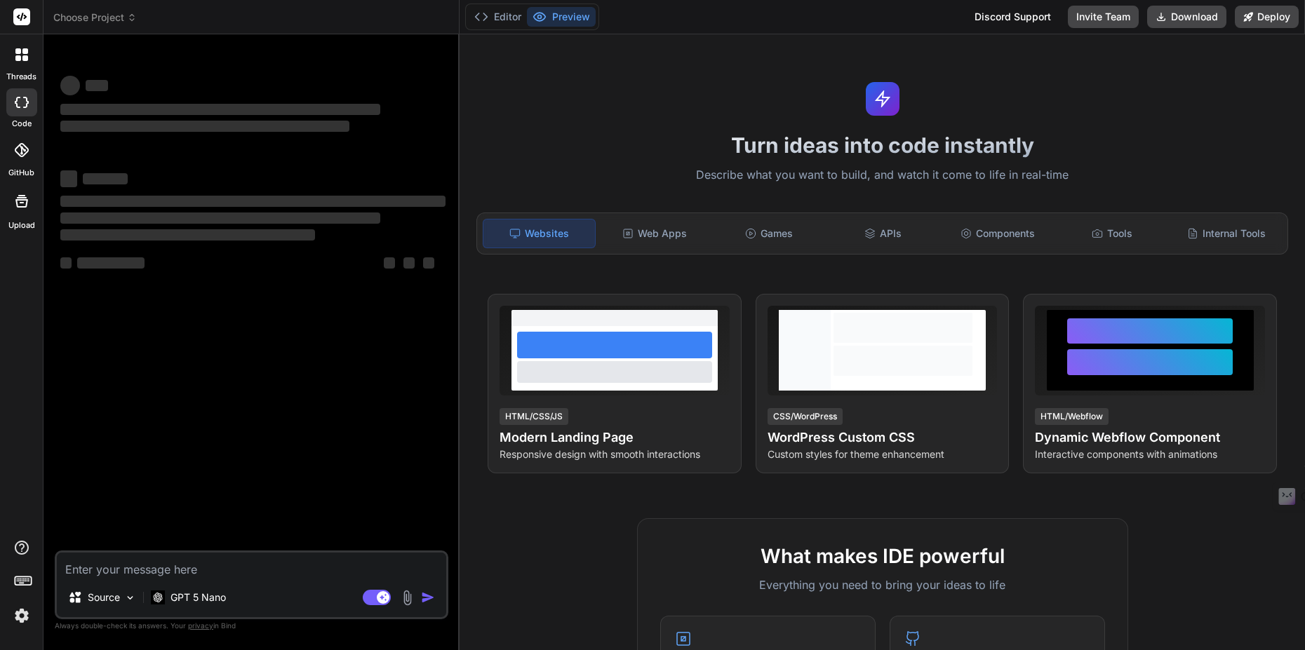
click at [310, 577] on textarea at bounding box center [251, 565] width 389 height 25
type textarea "x"
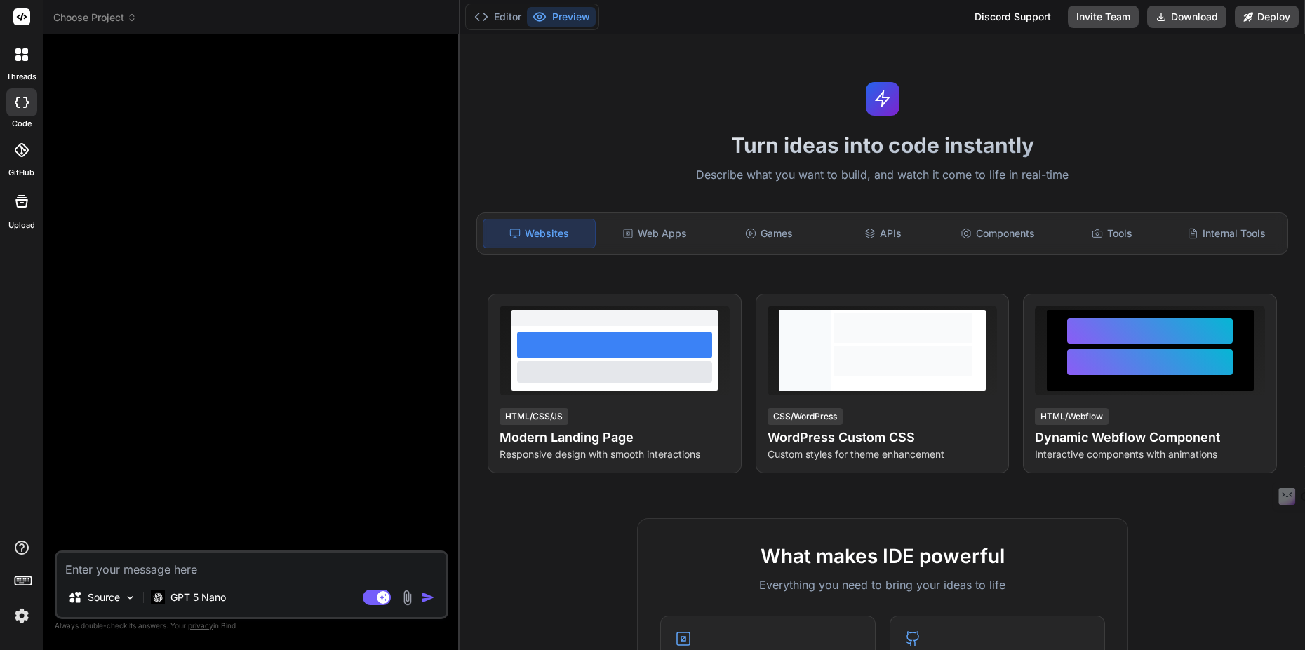
type textarea "l"
type textarea "x"
type textarea "ส"
type textarea "x"
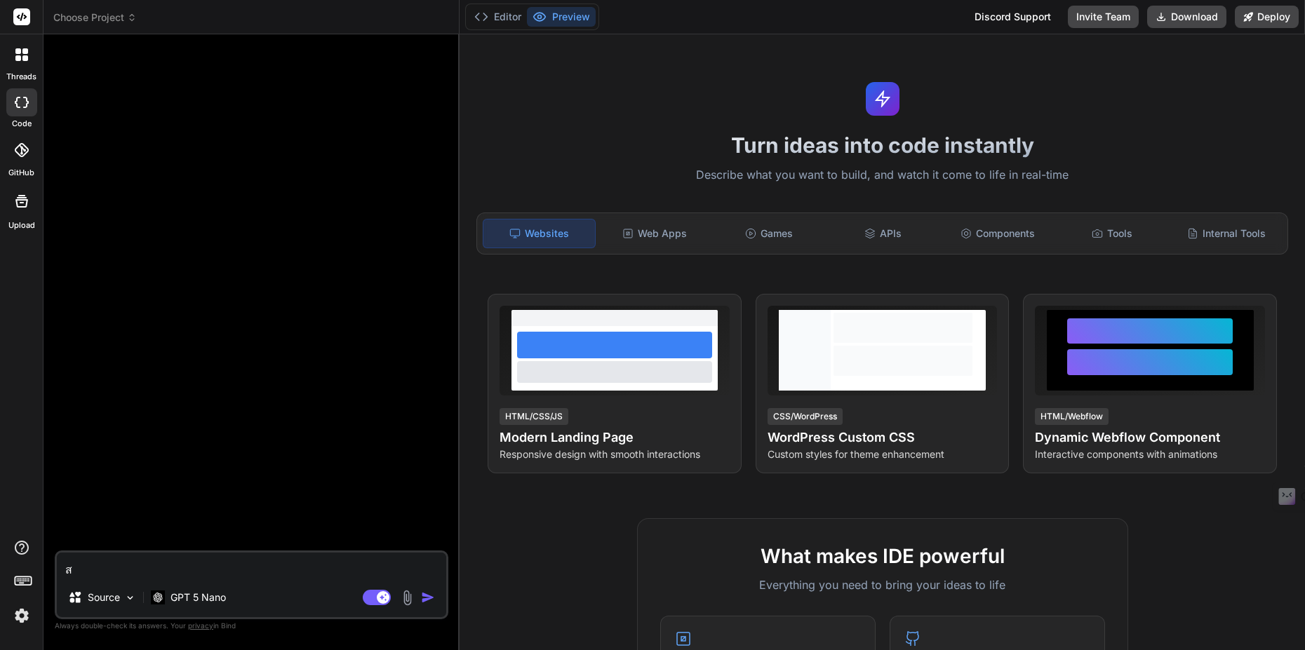
type textarea "สร"
type textarea "x"
type textarea "สร้"
type textarea "x"
type textarea "สร้า"
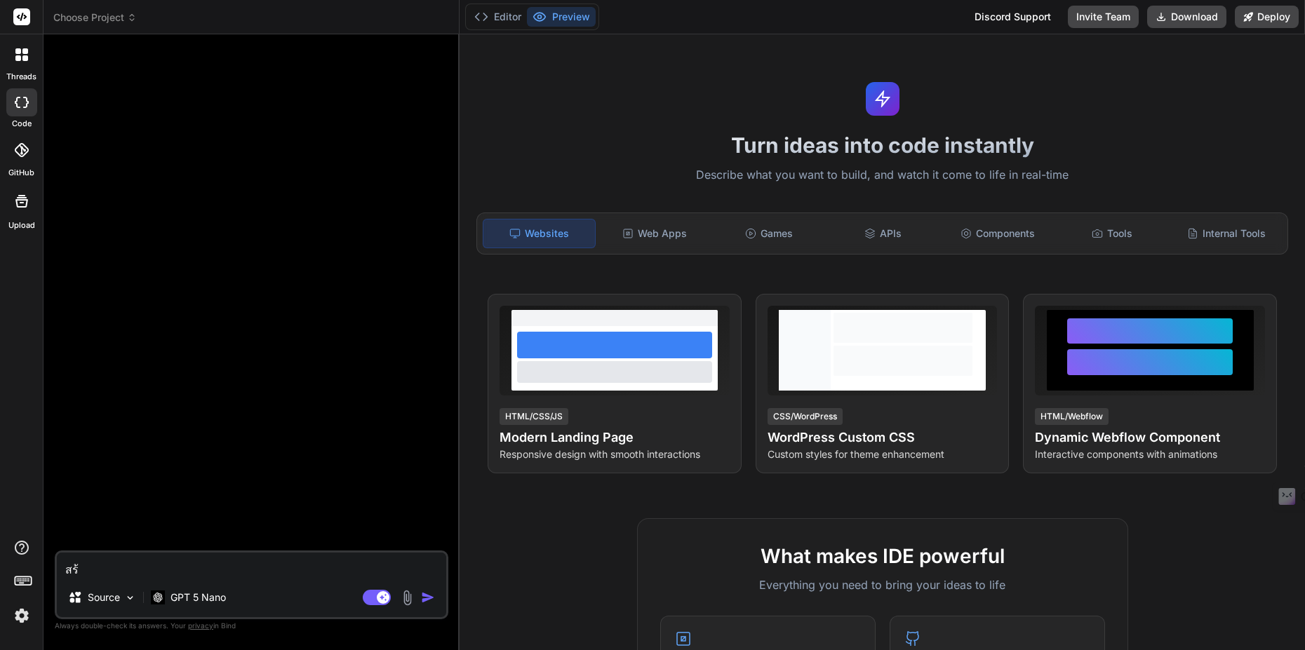
type textarea "x"
type textarea "สร้าง"
type textarea "x"
type textarea "สร้าง"
type textarea "x"
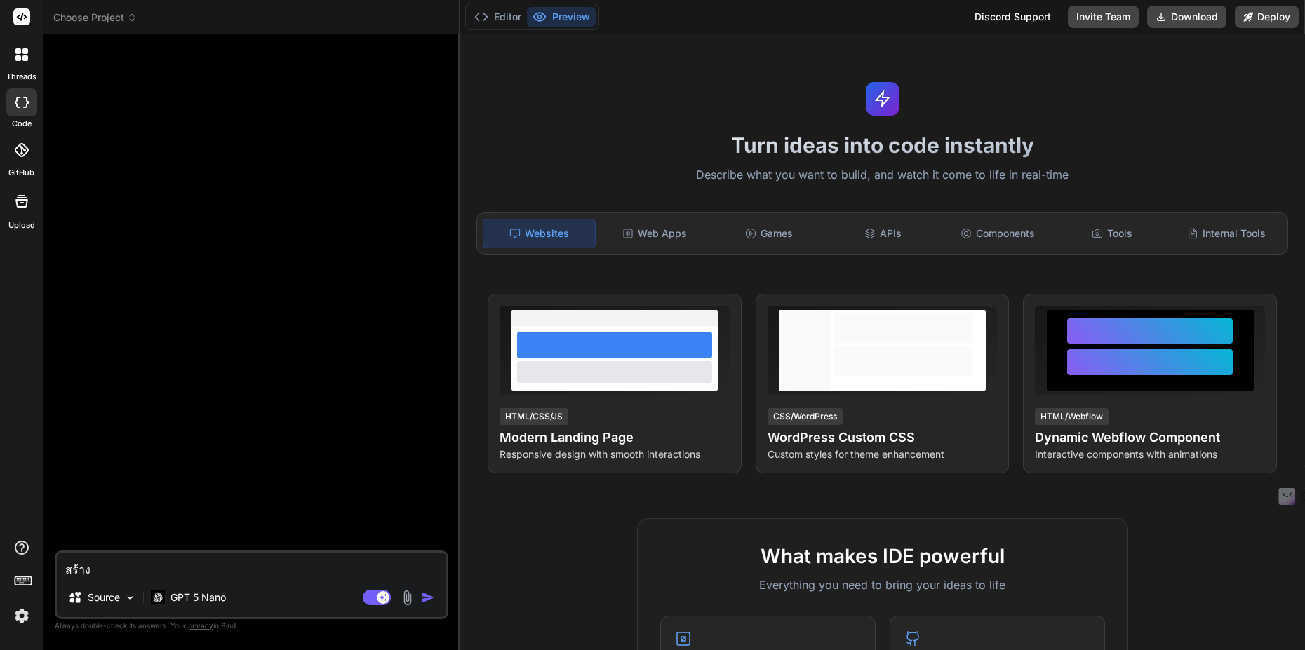
type textarea "สร้าง A"
type textarea "x"
type textarea "สร้าง Ap"
type textarea "x"
type textarea "สร้าง App"
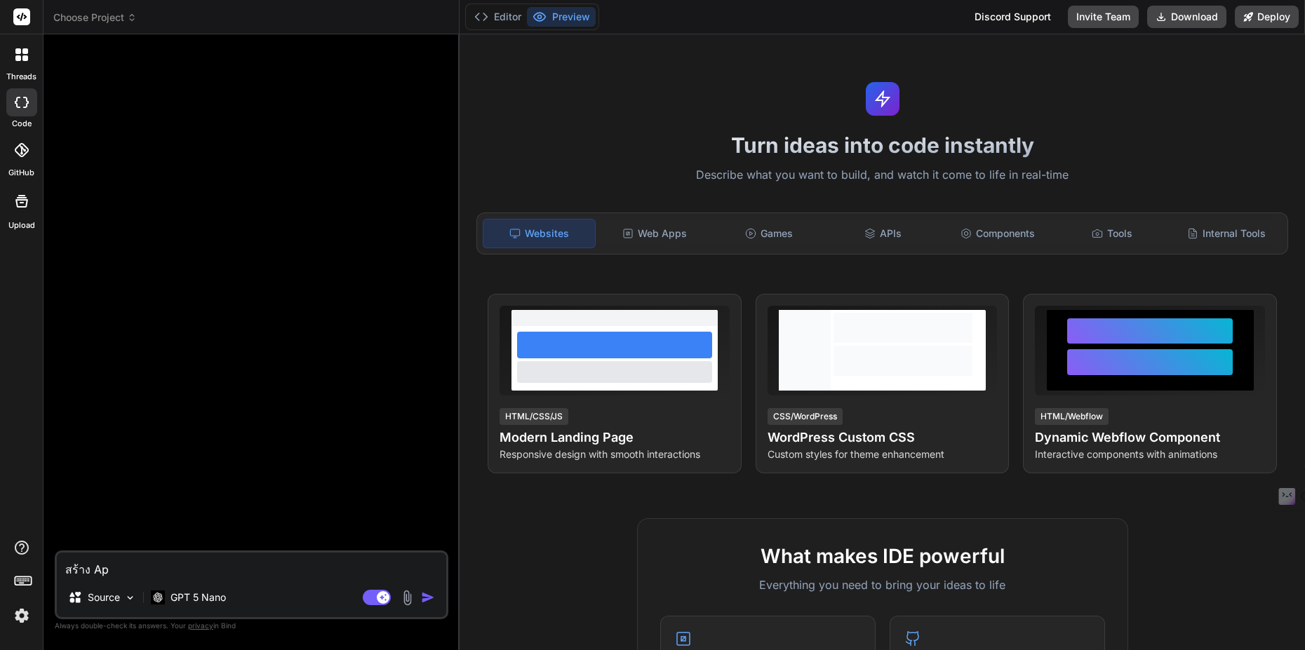
type textarea "x"
type textarea "สร้าง App"
type textarea "x"
type textarea "สร้าง App t"
type textarea "x"
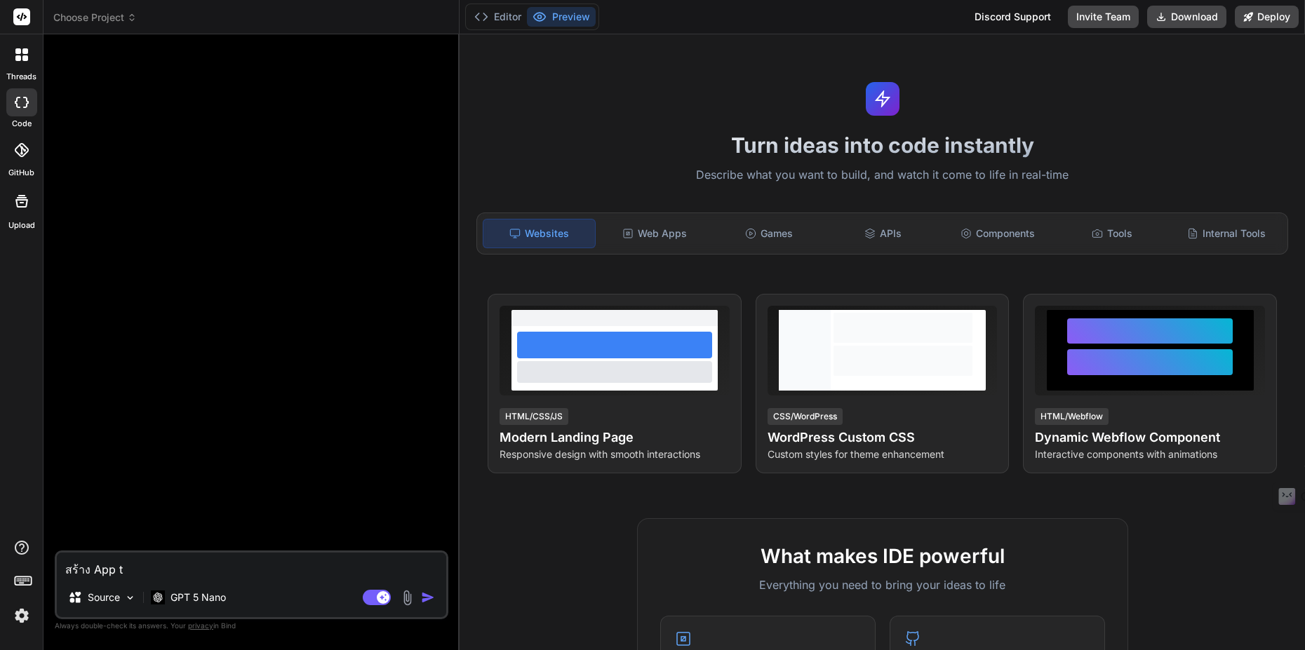
type textarea "สร้าง App to"
type textarea "x"
type textarea "สร้าง App tod"
type textarea "x"
type textarea "สร้าง App todo"
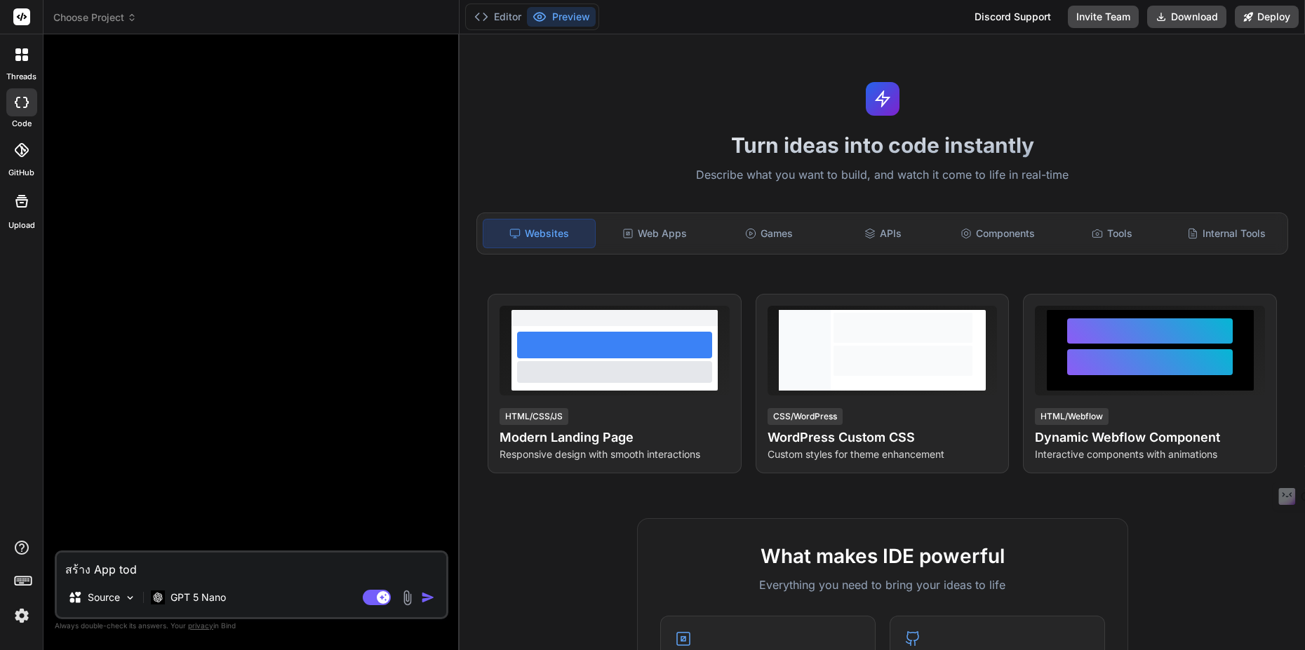
type textarea "x"
type textarea "สร้าง App todo"
type textarea "x"
type textarea "สร้าง App todo l"
type textarea "x"
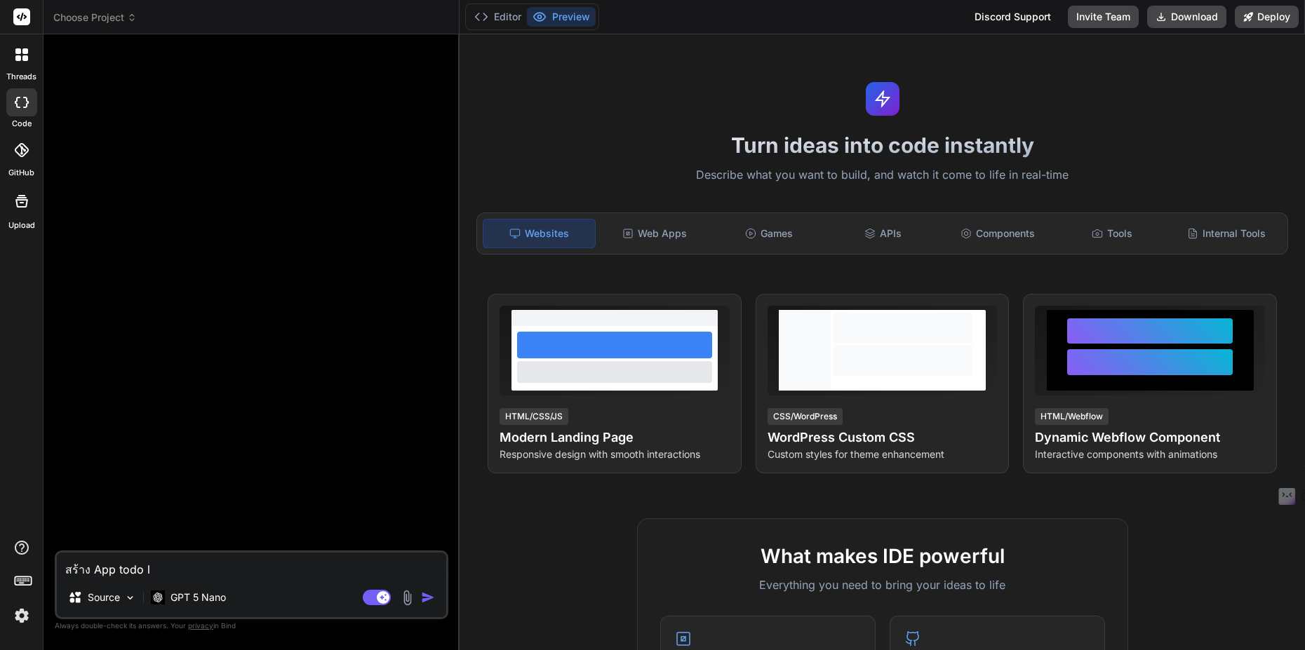
type textarea "สร้าง App todo li"
type textarea "x"
type textarea "สร้าง App todo lis"
type textarea "x"
type textarea "สร้าง App todo list"
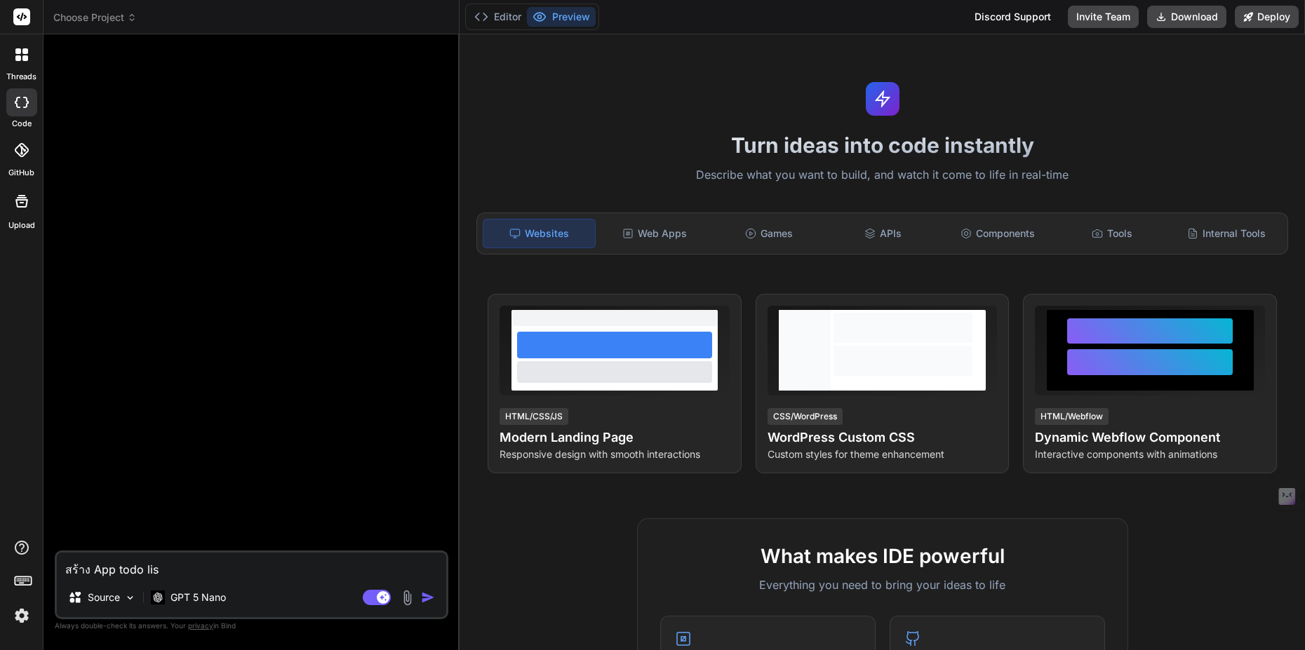
type textarea "x"
type textarea "สร้าง App todo list"
type textarea "x"
type textarea "สร้าง App todo list แ"
type textarea "x"
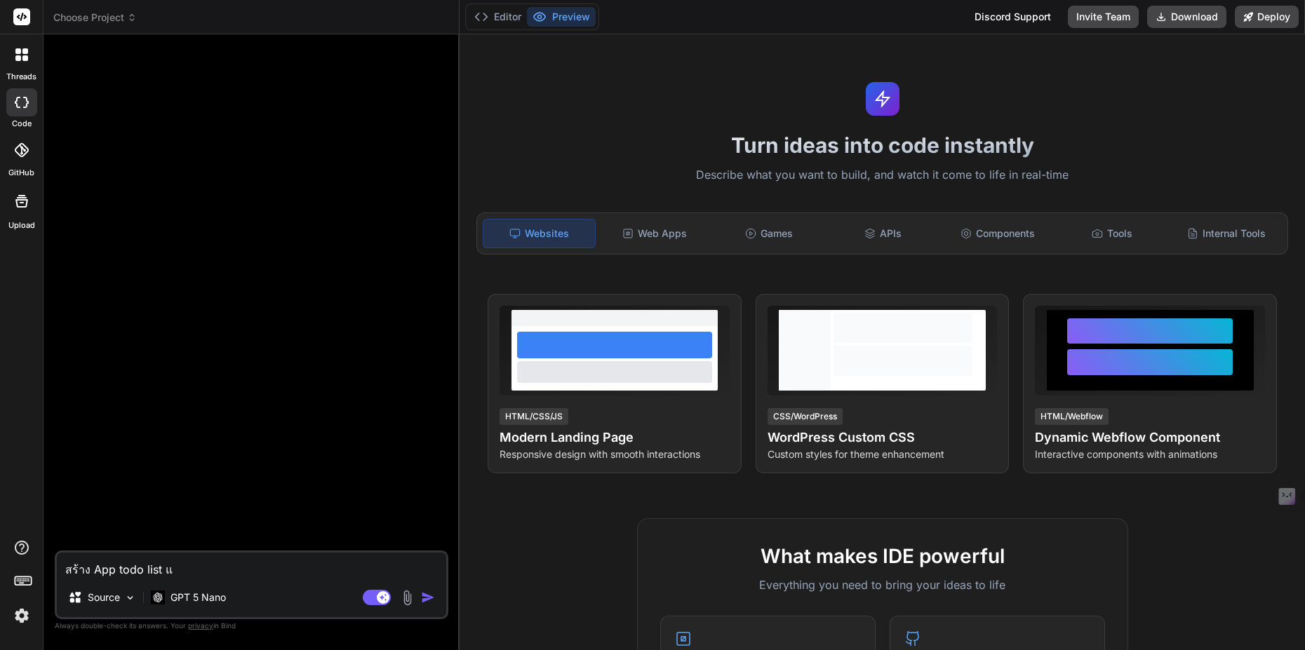
type textarea "สร้าง App todo list แบ"
type textarea "x"
type textarea "สร้าง App todo list แบบ"
type textarea "x"
type textarea "สร้าง App todo list แบบ"
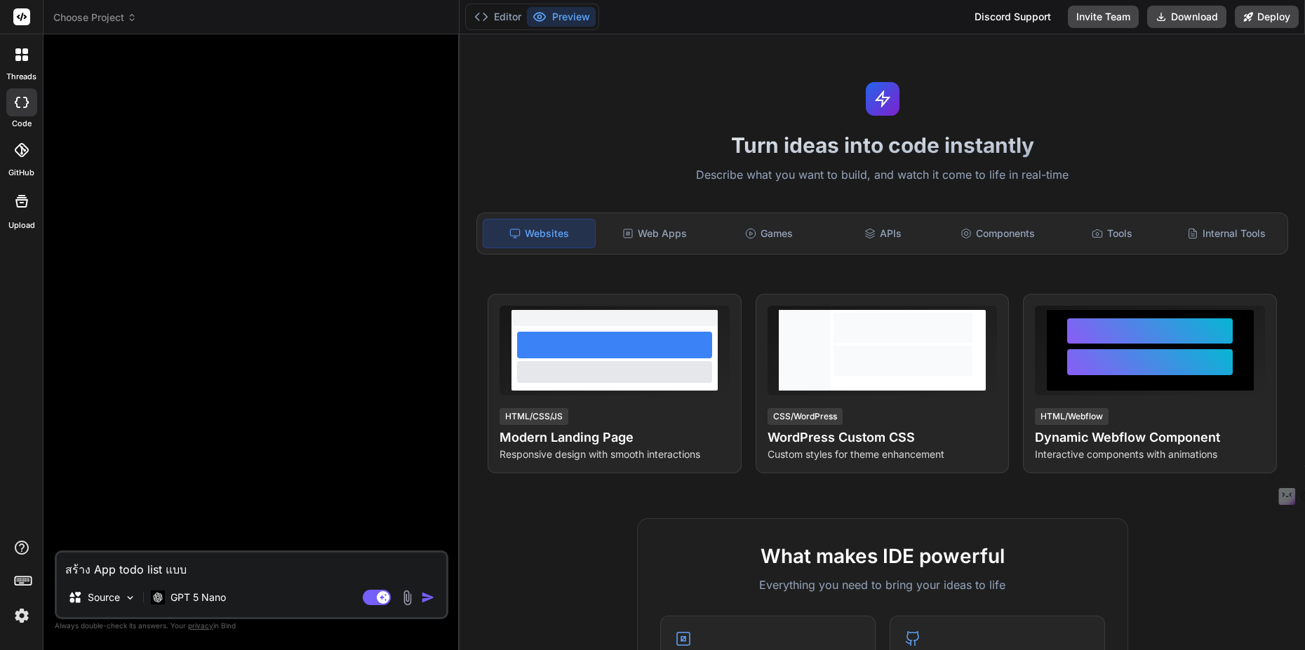
type textarea "x"
type textarea "สร้าง App todo list แบบ ง"
type textarea "x"
type textarea "สร้าง App todo list แบบ ง่"
type textarea "x"
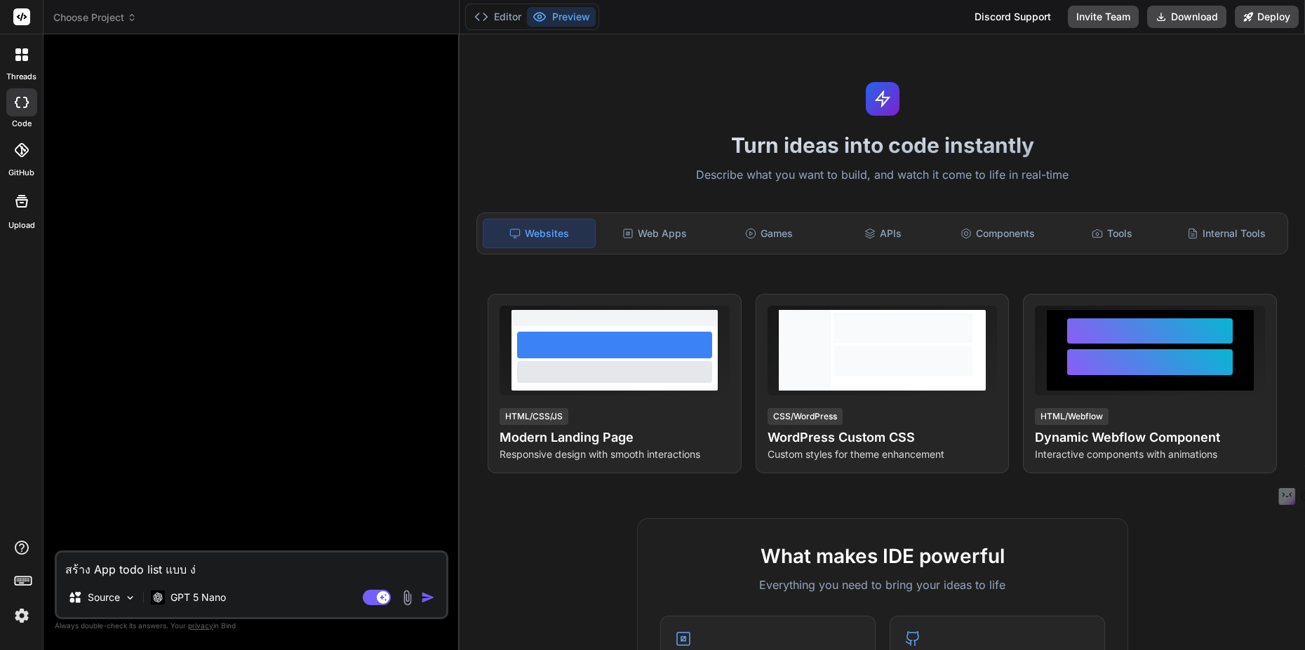
type textarea "สร้าง App todo list แบบ ง่า"
type textarea "x"
type textarea "สร้าง App todo list แบบ ง่าย"
type textarea "x"
type textarea "สร้าง App todo list แบบ ง่ายๆ"
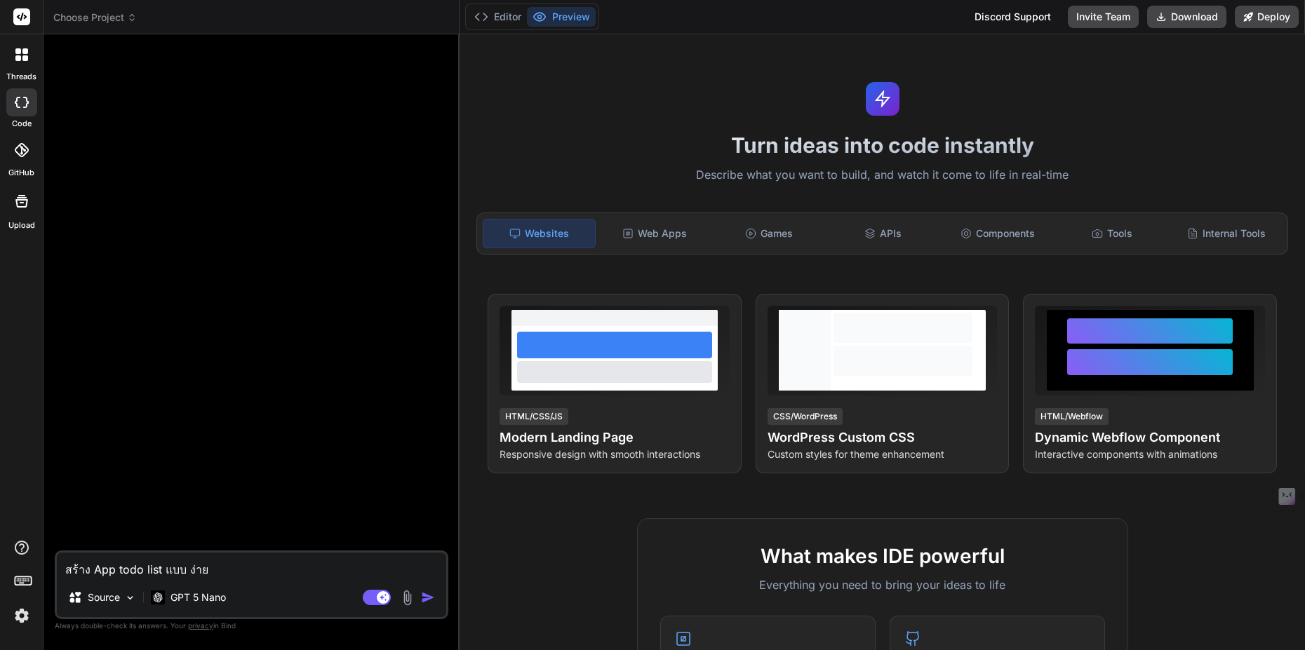
type textarea "x"
type textarea "สร้าง App todo list แบบ ง่ายๆ"
type textarea "x"
type textarea "สร้าง App todo list แบบ ง่ายๆ โ"
type textarea "x"
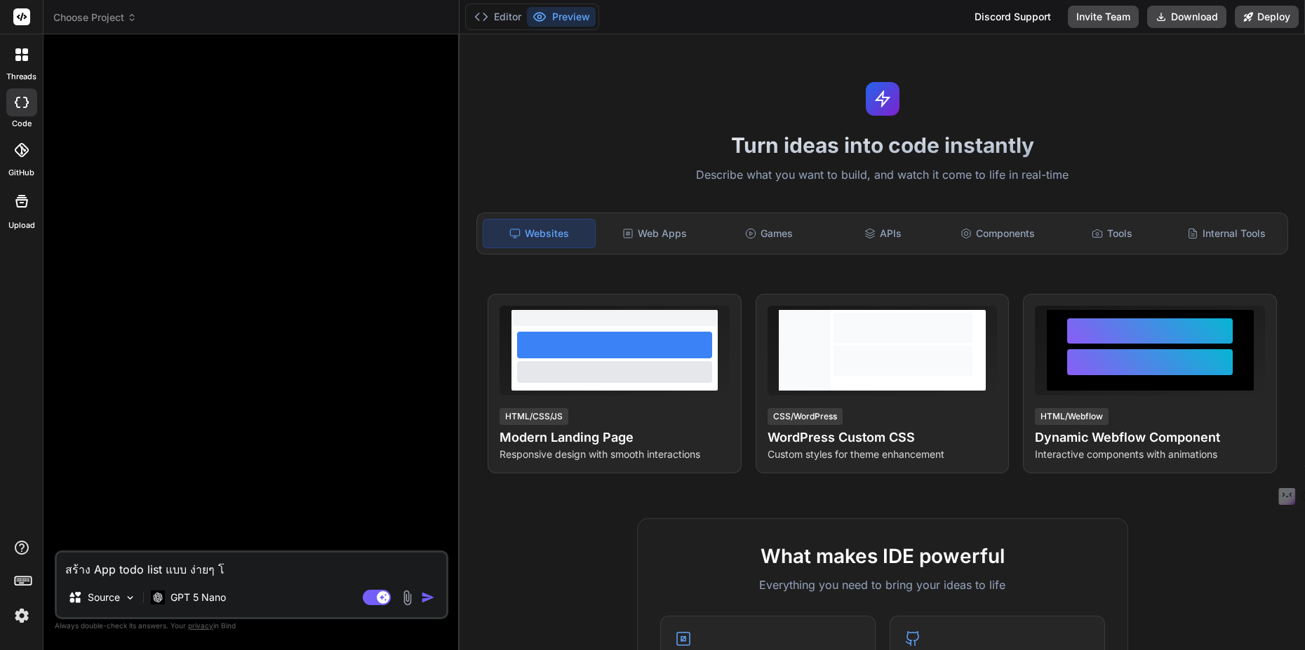
type textarea "สร้าง App todo list แบบ ง่ายๆ โด"
type textarea "x"
type textarea "สร้าง App todo list แบบ ง่ายๆ โดย"
type textarea "x"
type textarea "สร้าง App todo list แบบ ง่ายๆ โดยใ"
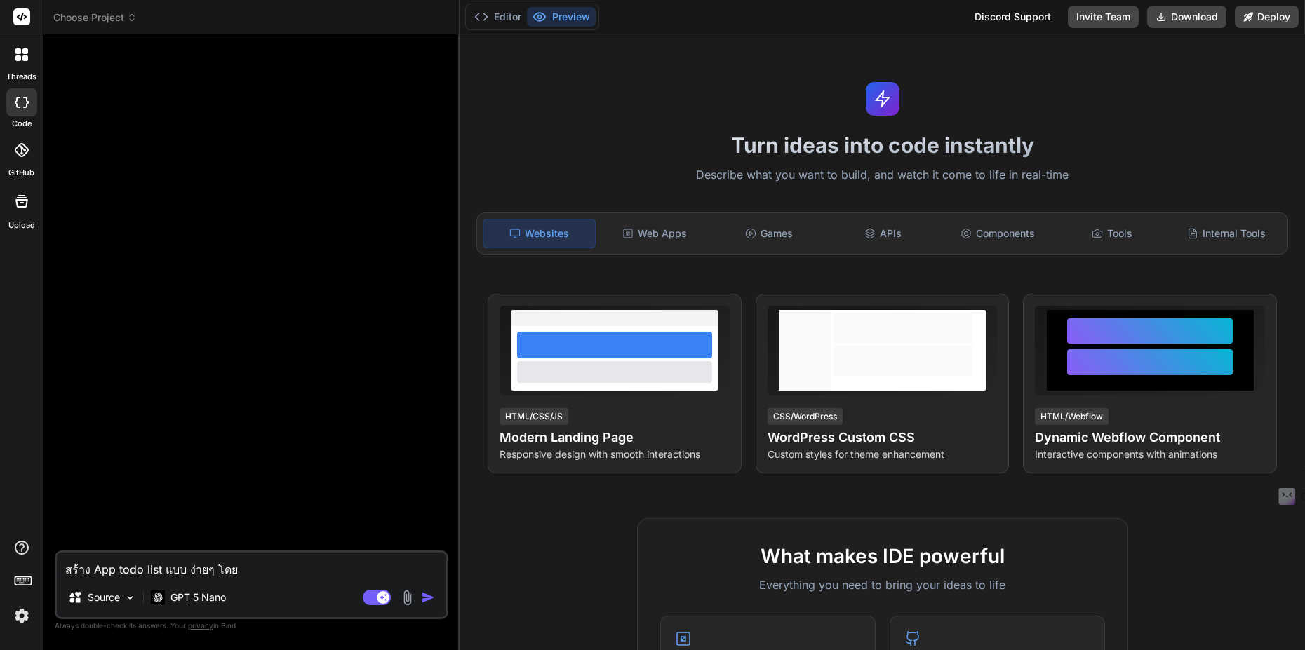
type textarea "x"
type textarea "สร้าง App todo list แบบ ง่ายๆ โดยใช"
type textarea "x"
type textarea "สร้าง App todo list แบบ ง่ายๆ โดยใช้"
type textarea "x"
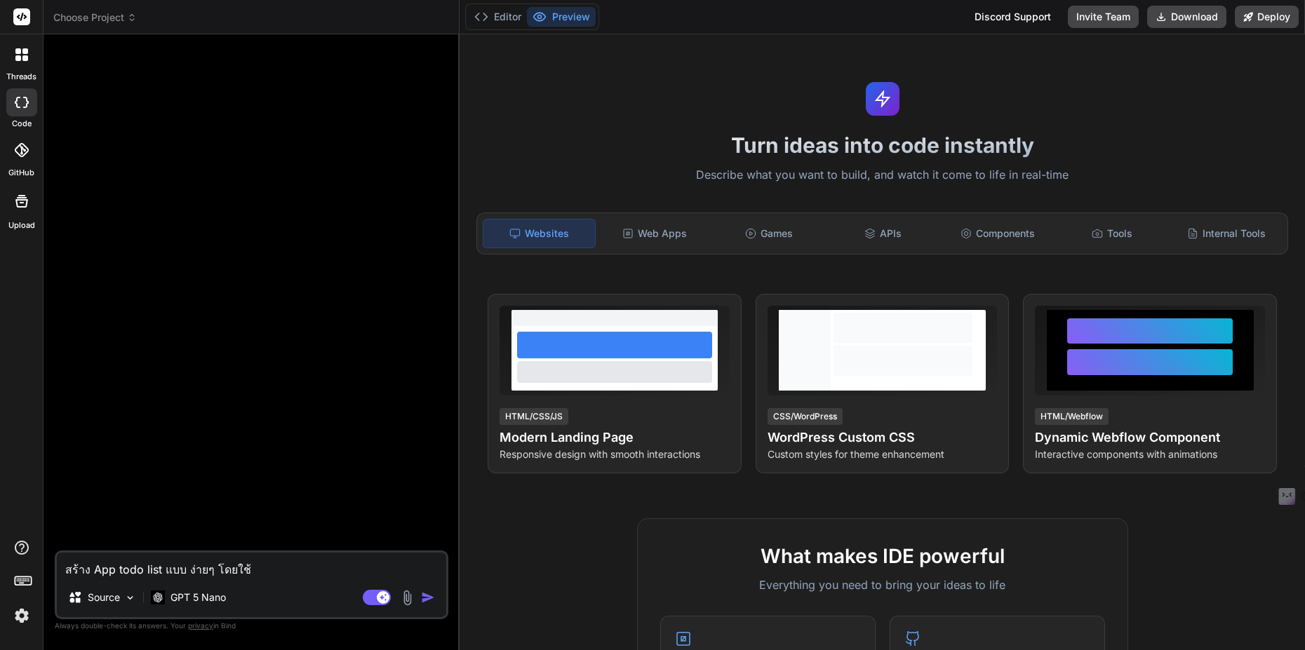
type textarea "สร้าง App todo list แบบ ง่ายๆ โดยใช้"
type textarea "x"
type textarea "สร้าง App todo list แบบ ง่ายๆ โดยใช้ l"
type textarea "x"
type textarea "สร้าง App todo list แบบ ง่ายๆ โดยใช้ li"
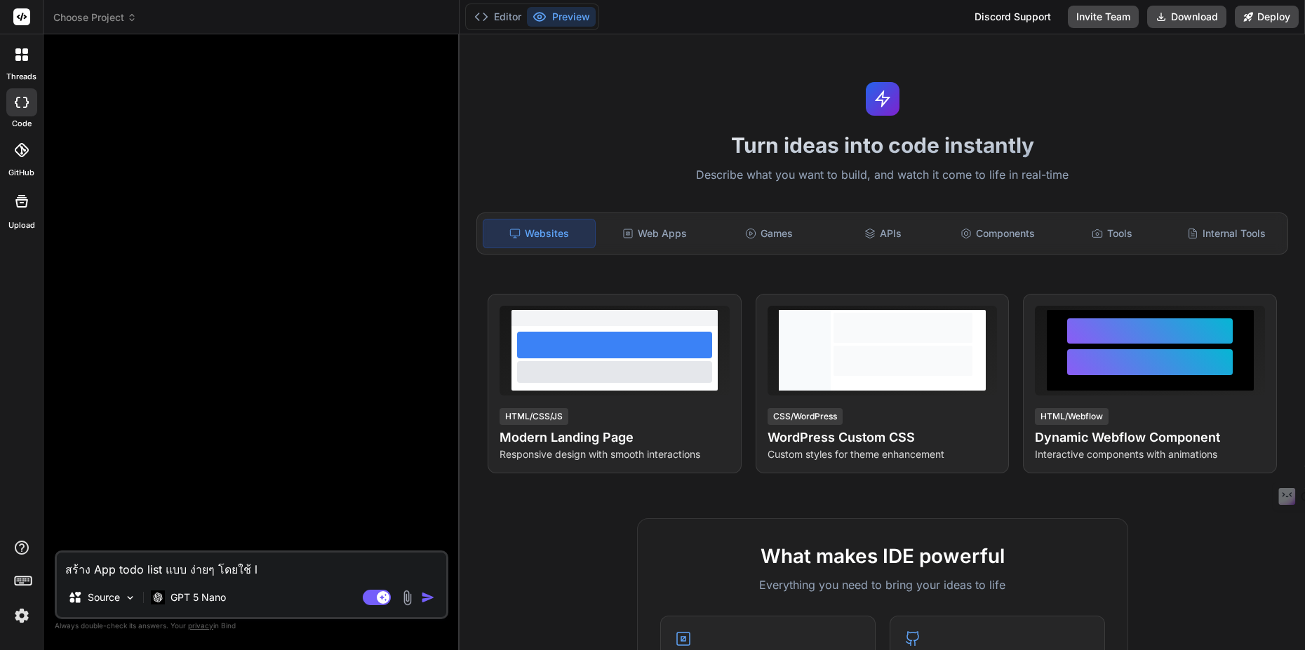
type textarea "x"
type textarea "สร้าง App todo list แบบ ง่ายๆ โดยใช้ lit"
type textarea "x"
type textarea "สร้าง App todo list แบบ ง่ายๆ โดยใช้ lite"
type textarea "x"
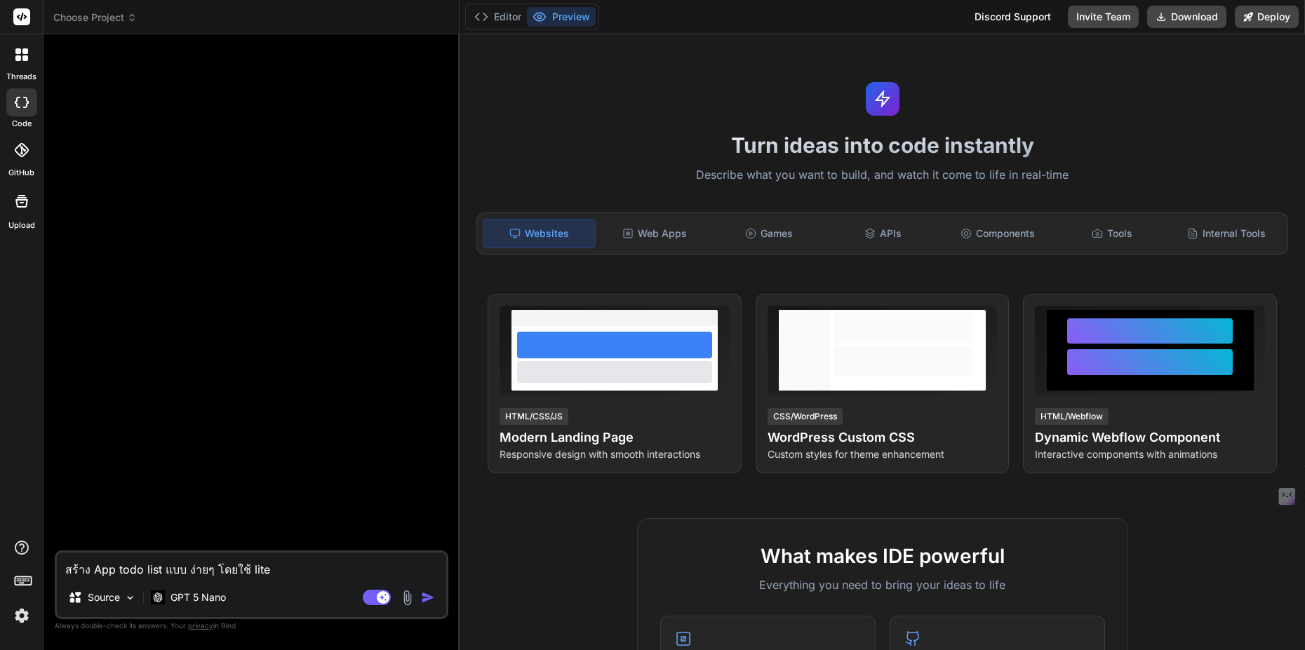
type textarea "สร้าง App todo list แบบ ง่ายๆ โดยใช้ lite"
type textarea "x"
type textarea "สร้าง App todo list แบบ ง่ายๆ โดยใช้ lite"
type textarea "x"
type textarea "สร้าง App todo list แบบ ง่ายๆ โดยใช้ liteS"
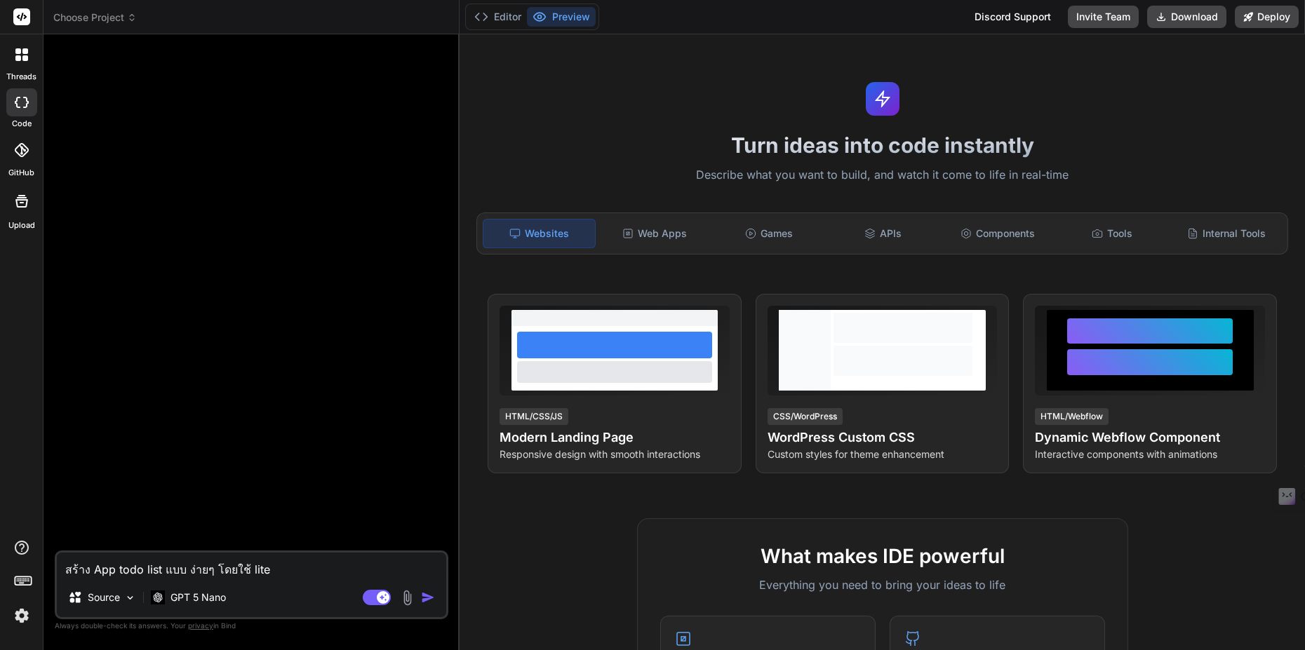
type textarea "x"
type textarea "สร้าง App todo list แบบ ง่ายๆ โดยใช้ liteSQ"
type textarea "x"
type textarea "สร้าง App todo list แบบ ง่ายๆ โดยใช้ liteSQL"
type textarea "x"
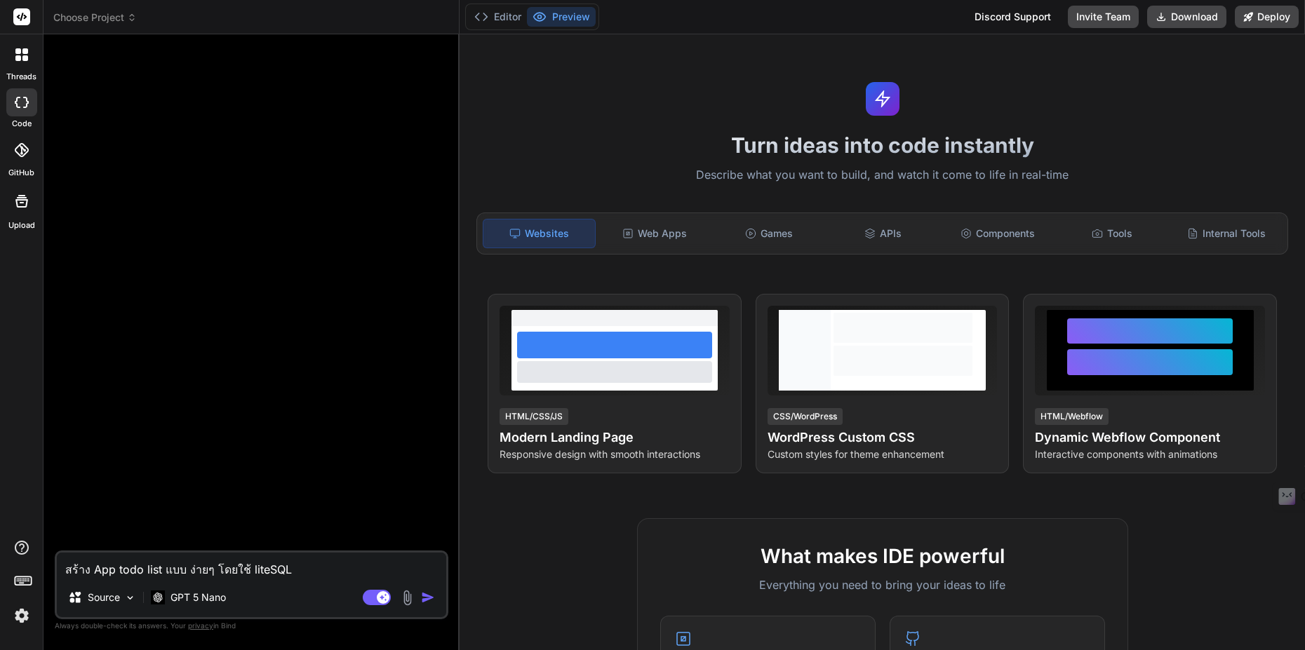
type textarea "สร้าง App todo list แบบ ง่ายๆ โดยใช้ litSQL"
type textarea "x"
type textarea "สร้าง App todo list แบบ ง่ายๆ โดยใช้ liSQL"
type textarea "x"
type textarea "สร้าง App todo list แบบ ง่ายๆ โดยใช้ lSQL"
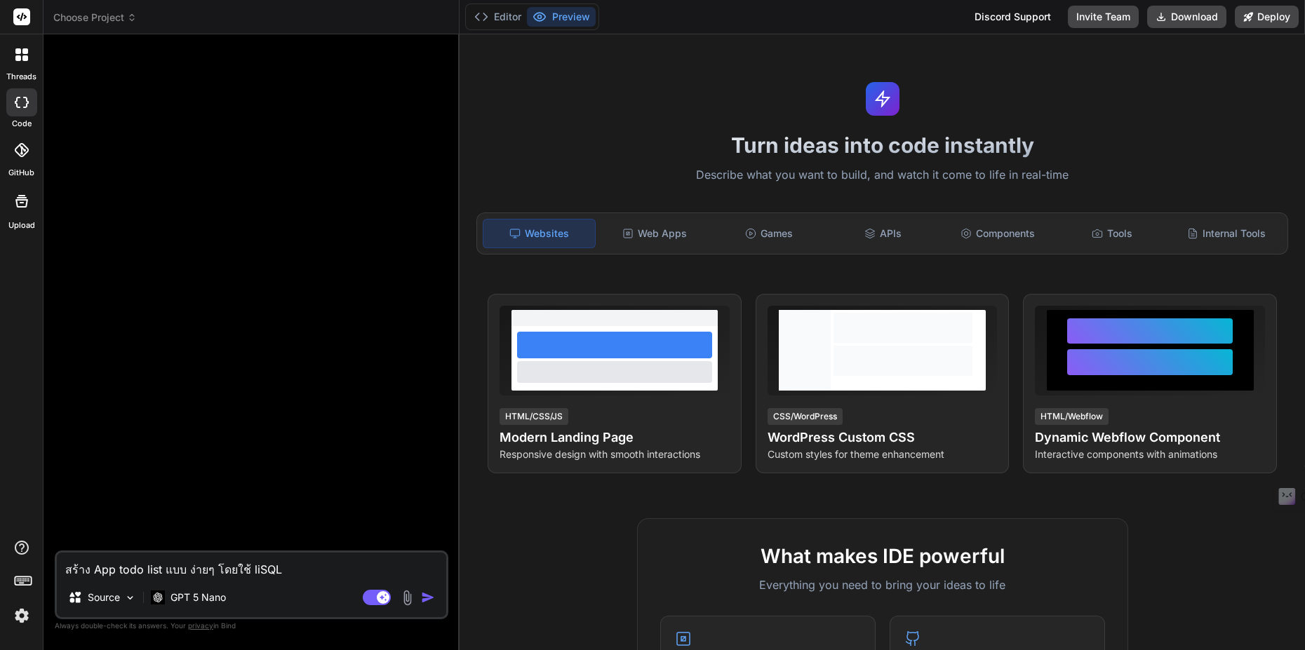
type textarea "x"
type textarea "สร้าง App todo list แบบ ง่ายๆ โดยใช้ SQL"
type textarea "x"
type textarea "สร้าง App todo list แบบ ง่ายๆ โดยใช้ SQLi"
type textarea "x"
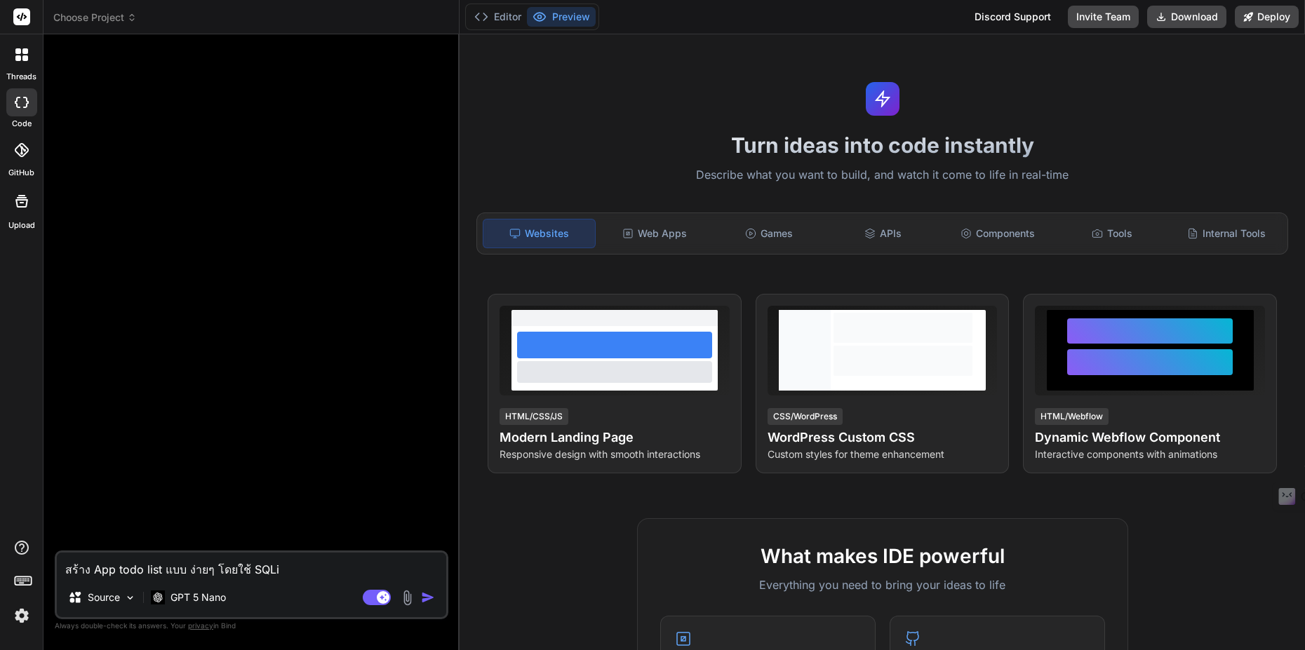
type textarea "สร้าง App todo list แบบ ง่ายๆ โดยใช้ SQLit"
type textarea "x"
type textarea "สร้าง App todo list แบบ ง่ายๆ โดยใช้ SQLite"
type textarea "x"
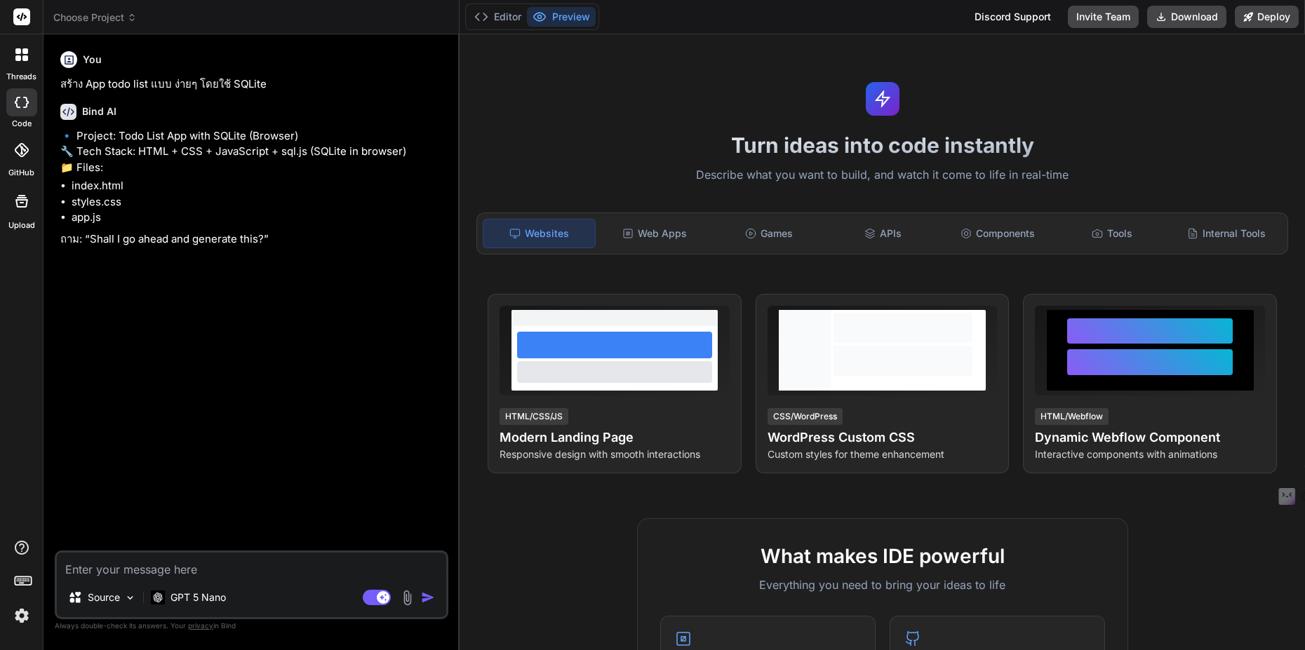
type textarea "x"
drag, startPoint x: 91, startPoint y: 276, endPoint x: 272, endPoint y: 275, distance: 181.0
click at [272, 248] on p "ถาม: “Shall I go ahead and generate this?”" at bounding box center [252, 240] width 385 height 16
click at [238, 575] on textarea at bounding box center [251, 565] width 389 height 25
type textarea "."
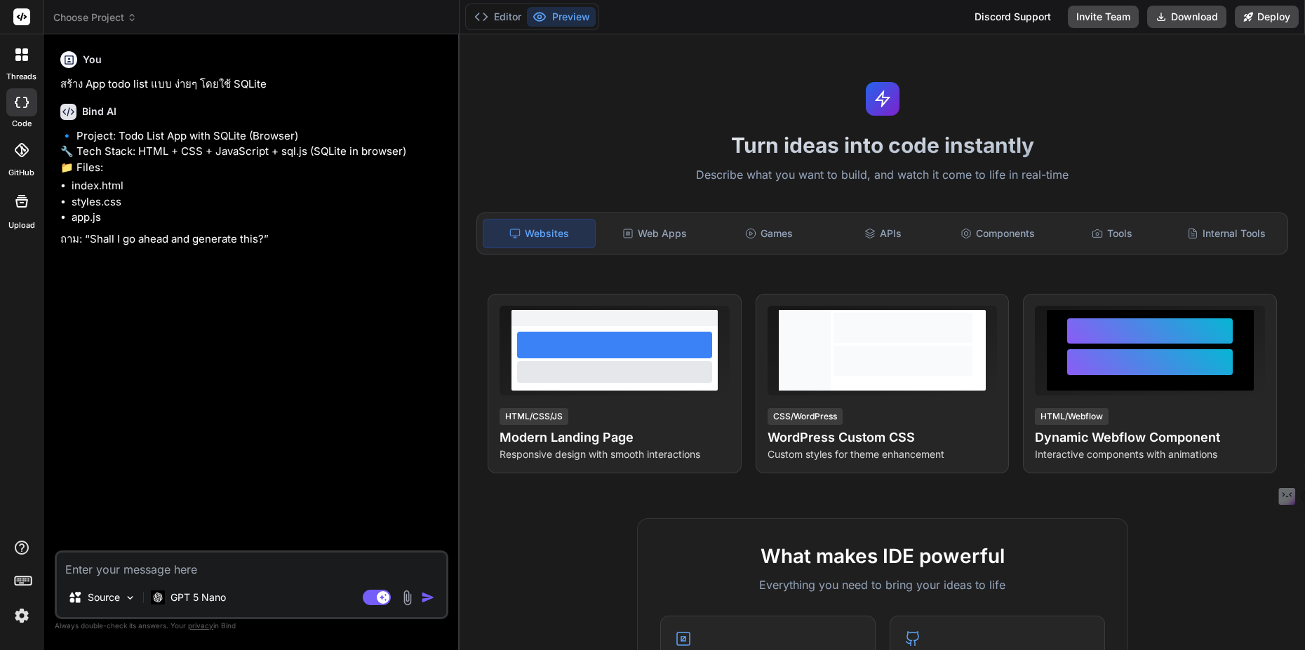
type textarea "x"
type textarea ".="
type textarea "x"
type textarea "."
type textarea "x"
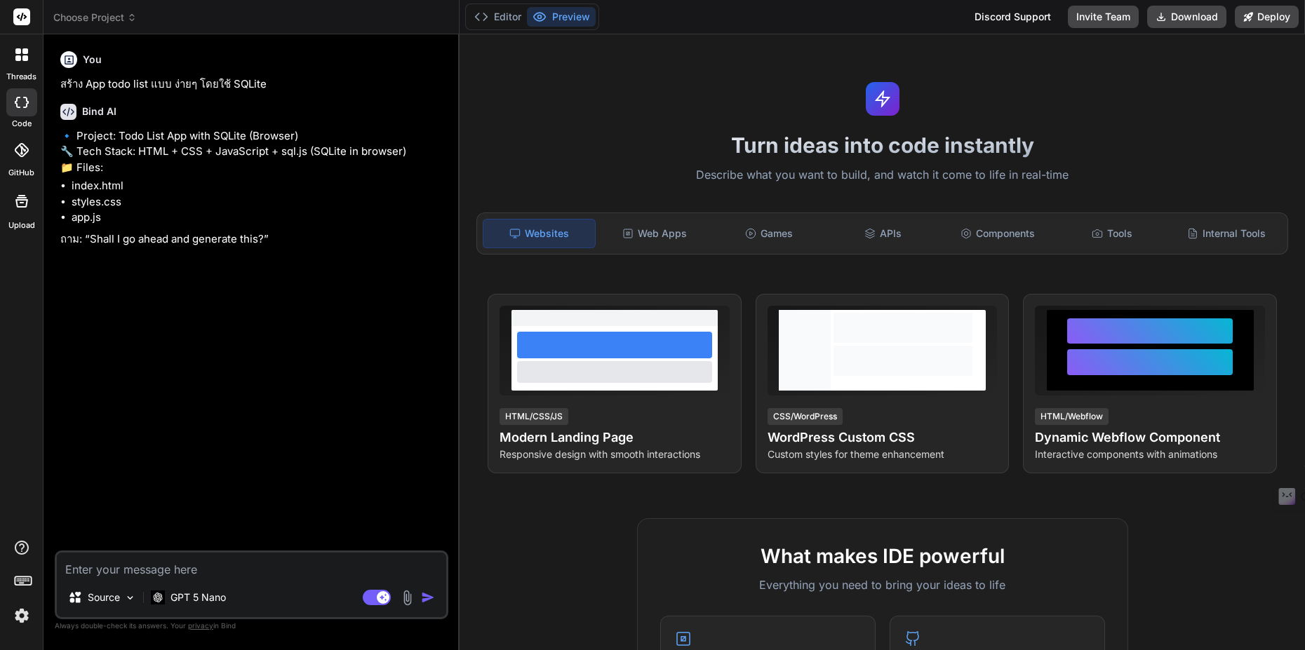
type textarea "x"
type textarea "ใ"
type textarea "x"
type textarea "ใช"
type textarea "x"
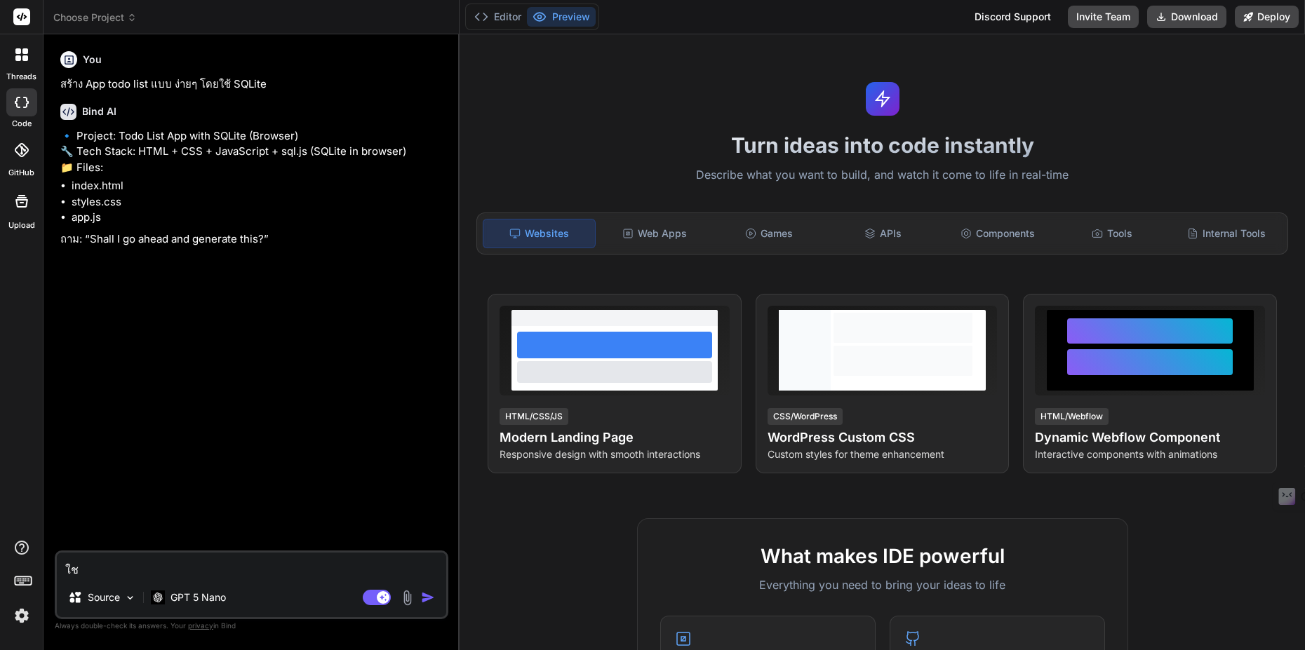
type textarea "ใช้"
type textarea "x"
type textarea "ใช้"
click at [111, 598] on p "Source" at bounding box center [104, 598] width 32 height 14
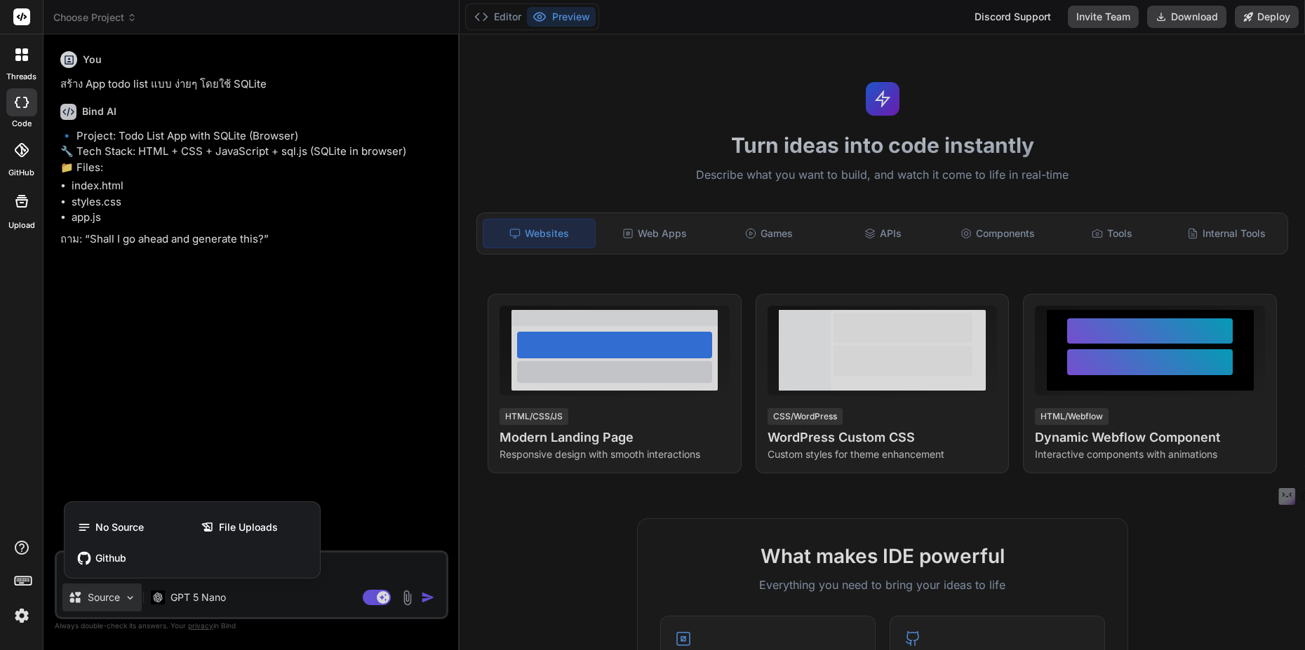
click at [359, 572] on div at bounding box center [652, 325] width 1305 height 650
type textarea "x"
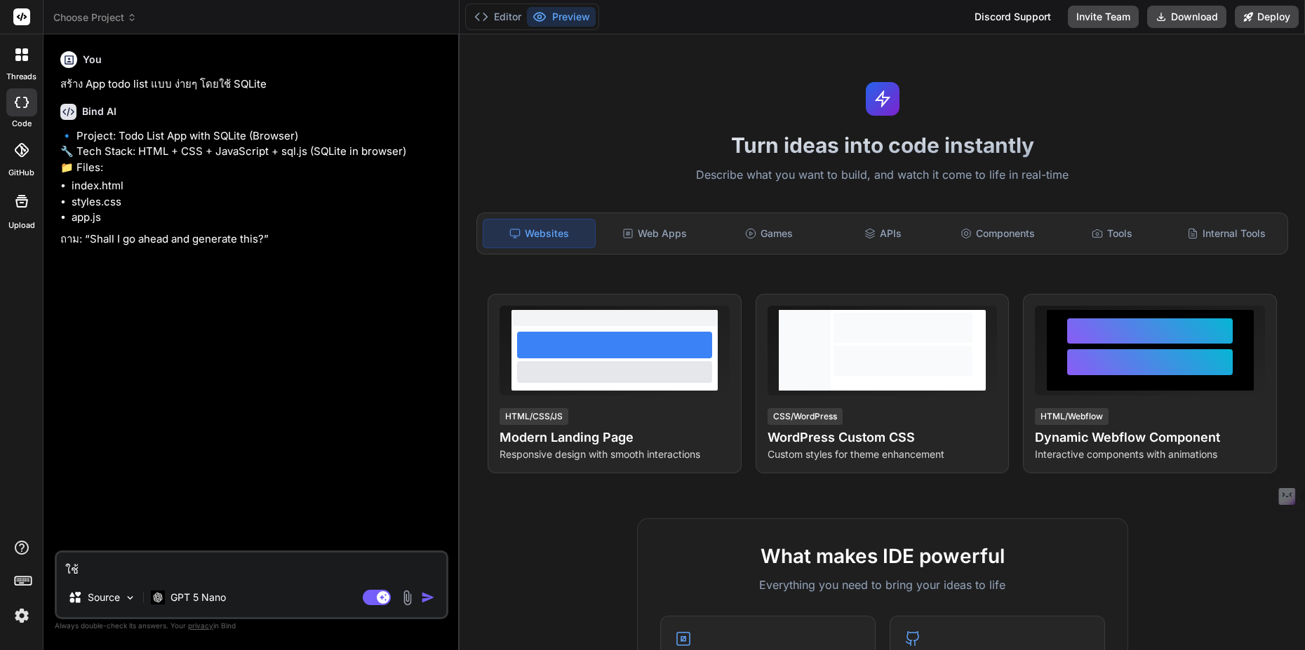
click at [355, 573] on textarea "ใช้" at bounding box center [251, 565] width 389 height 25
type textarea "ใช้"
type textarea "x"
type textarea "ใช้ n"
type textarea "x"
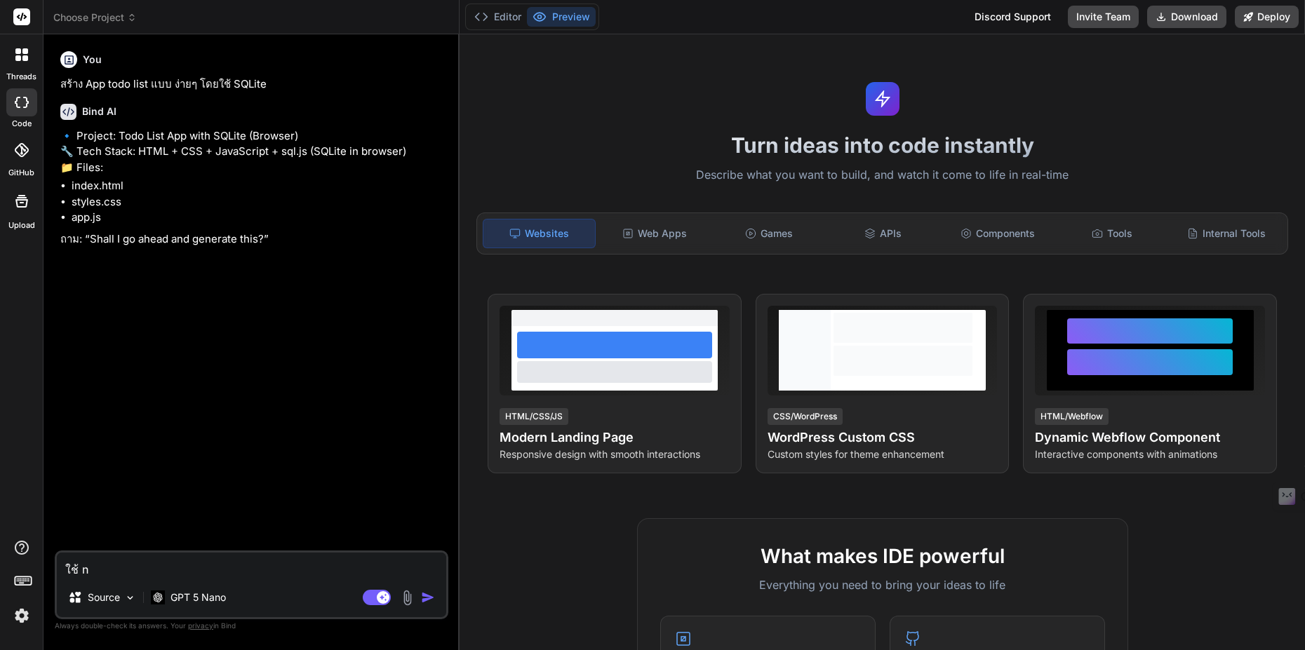
type textarea "ใช้ ne"
type textarea "x"
type textarea "ใช้ nex"
type textarea "x"
type textarea "ใช้ next"
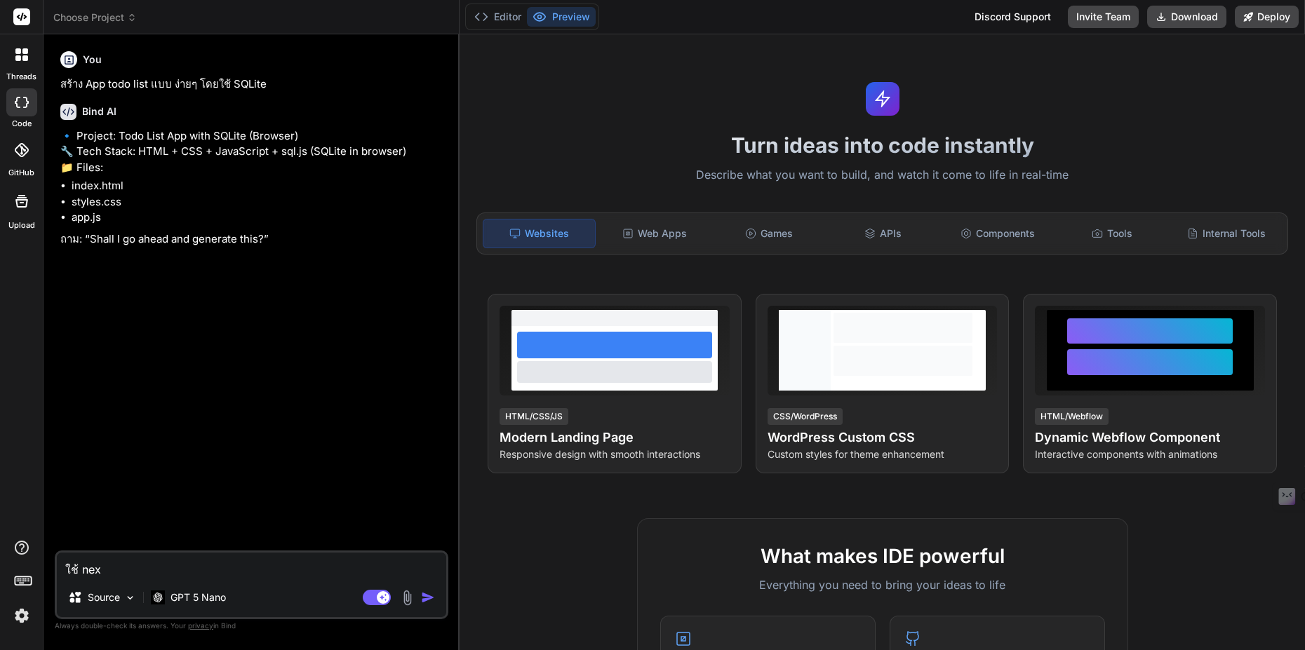
type textarea "x"
type textarea "ใช้ next"
type textarea "x"
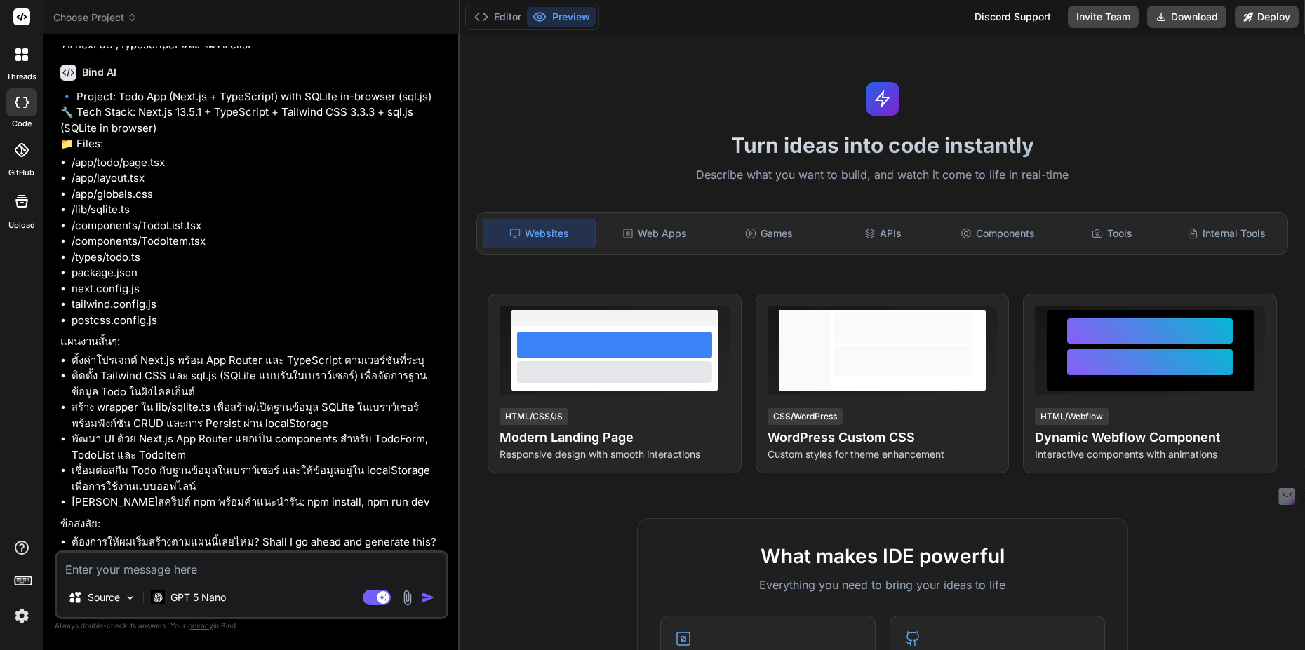
scroll to position [307, 0]
click at [275, 562] on textarea at bounding box center [251, 565] width 389 height 25
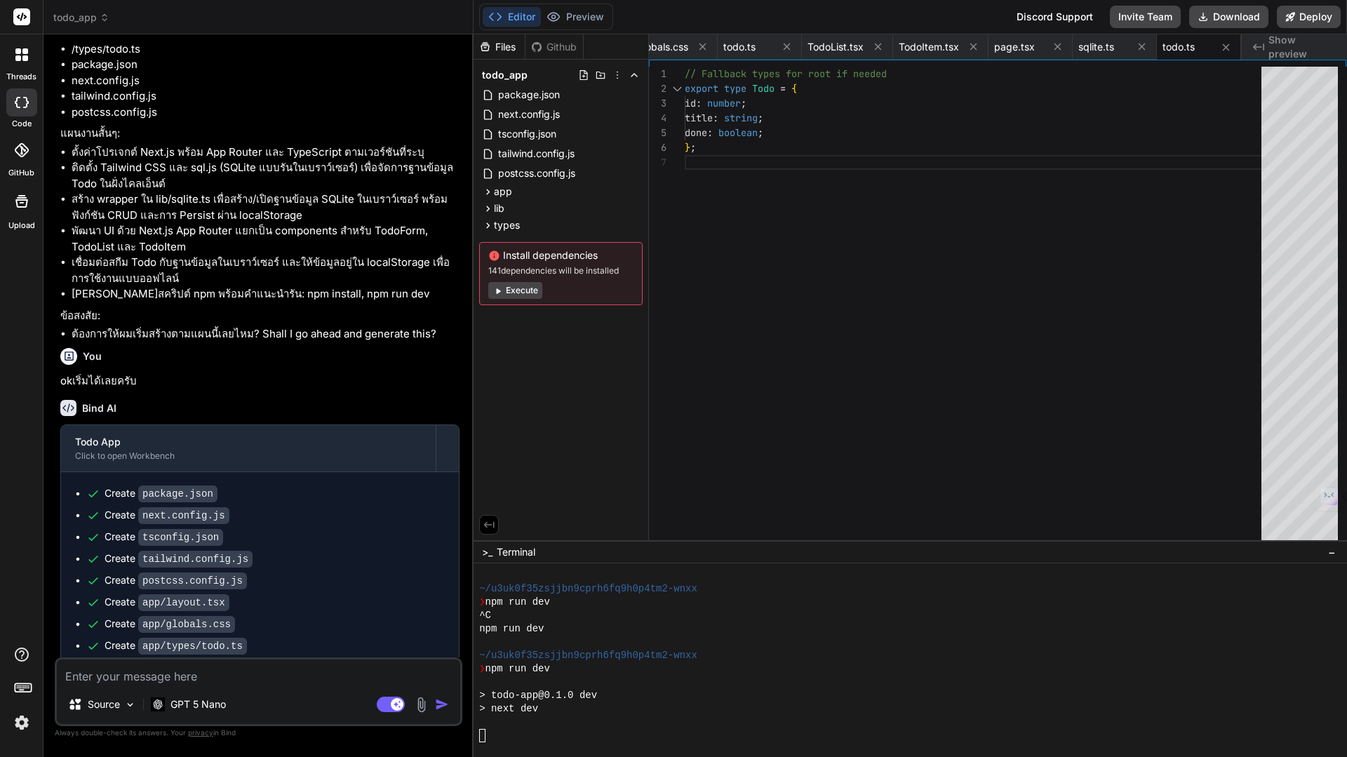
scroll to position [1880, 0]
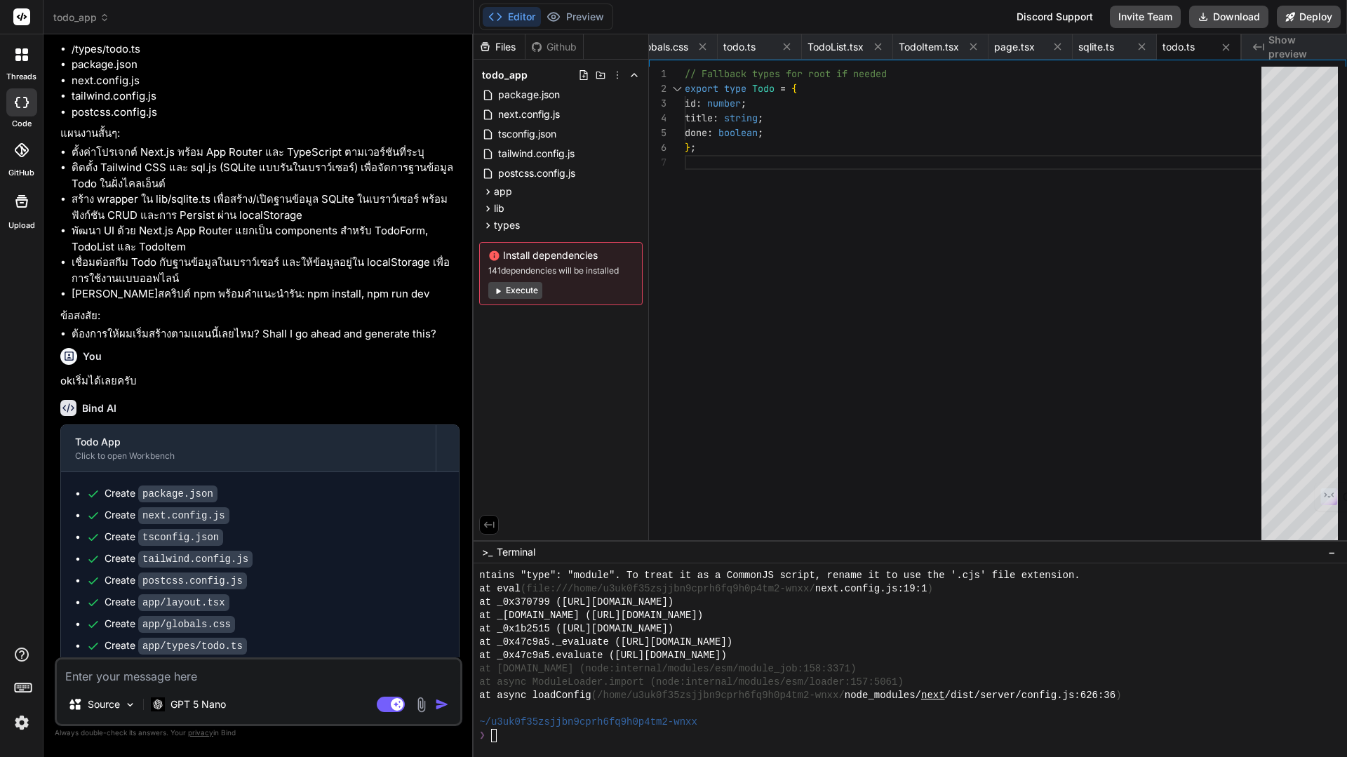
click at [521, 293] on button "Execute" at bounding box center [515, 290] width 54 height 17
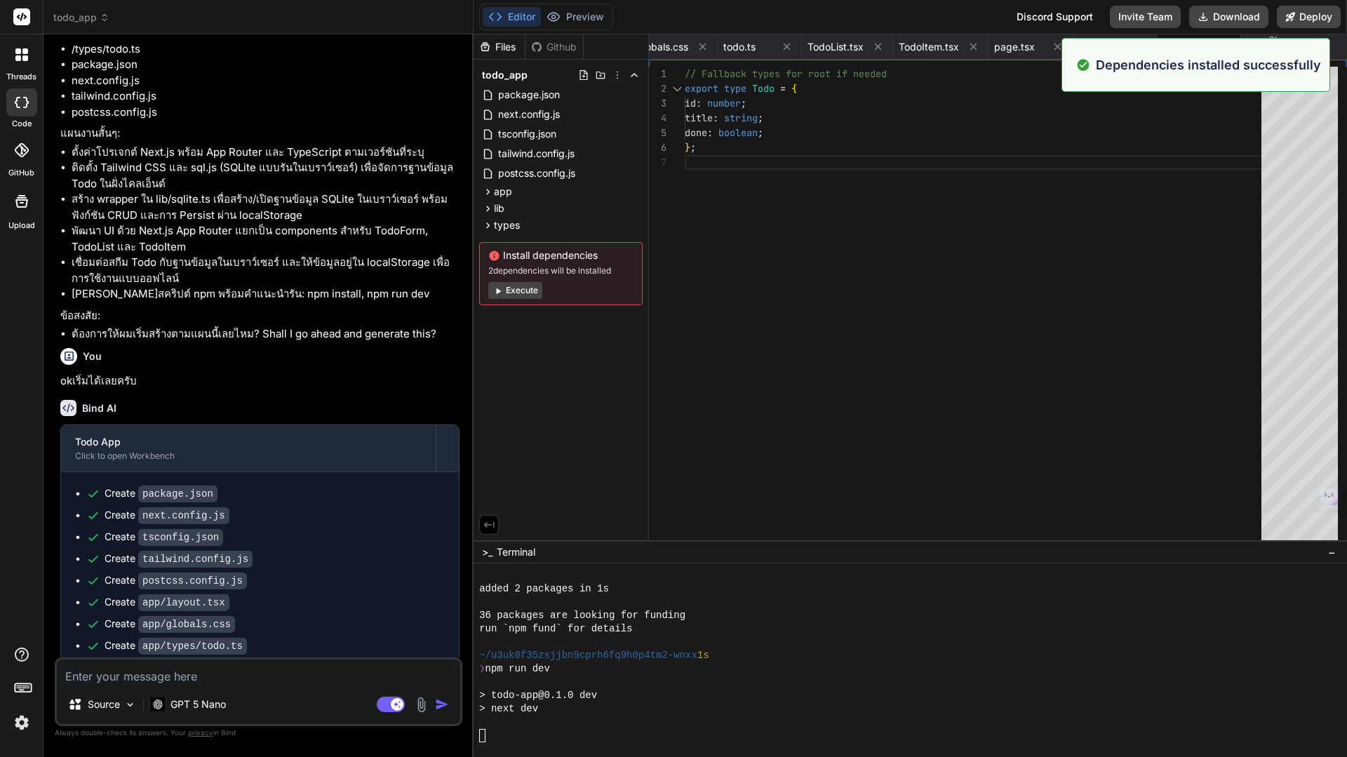
scroll to position [2293, 0]
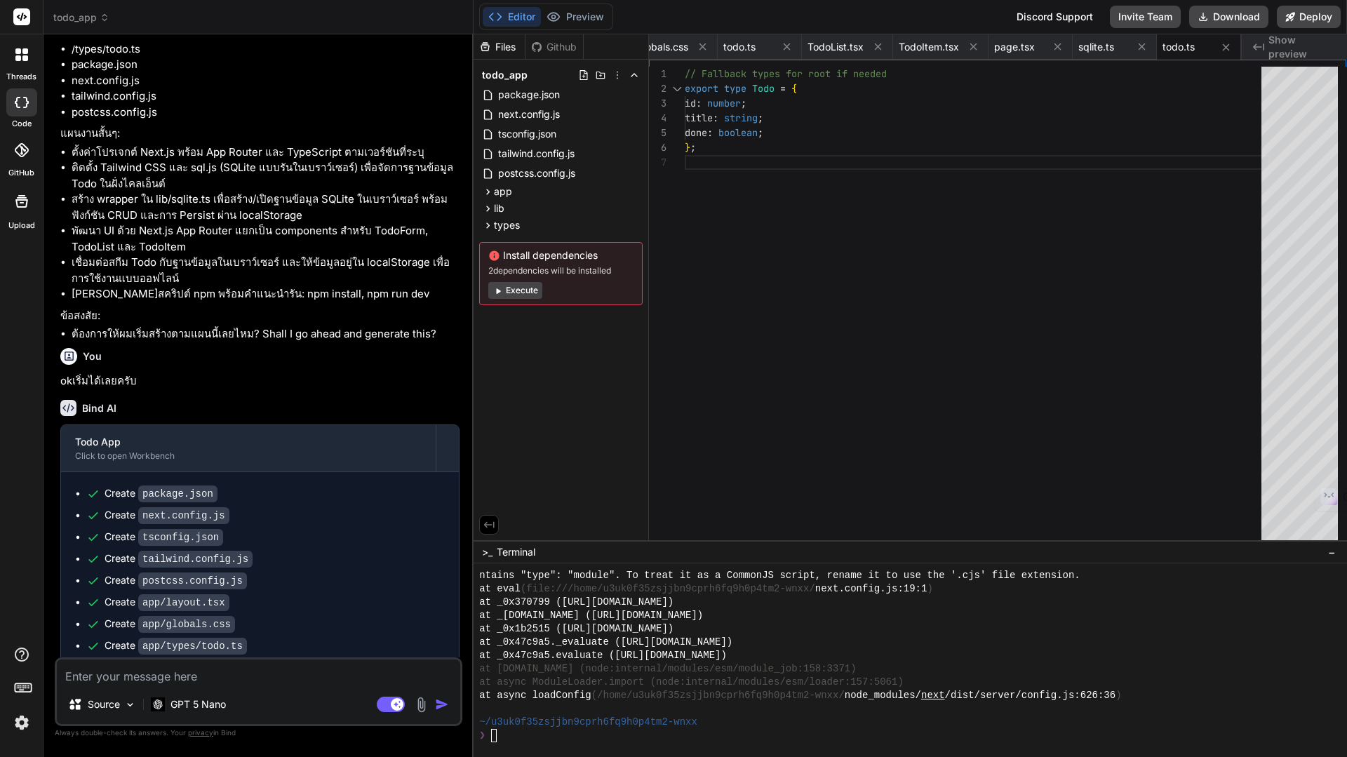
click at [524, 288] on button "Execute" at bounding box center [515, 290] width 54 height 17
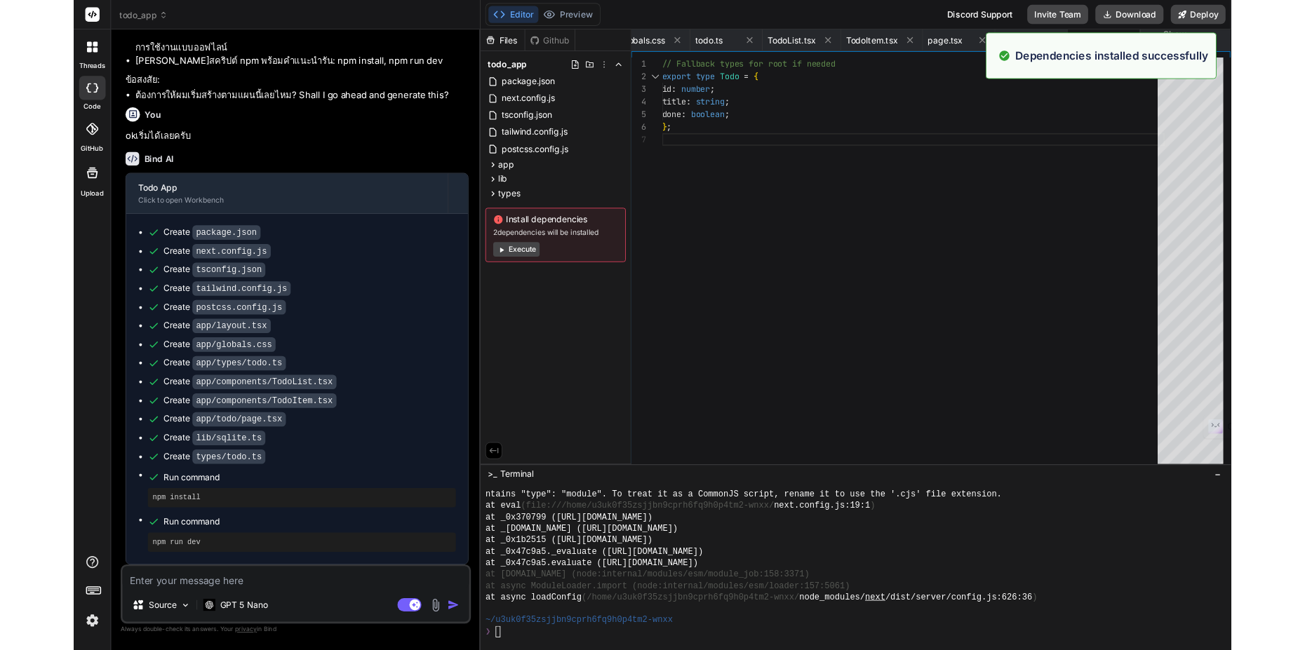
scroll to position [2706, 0]
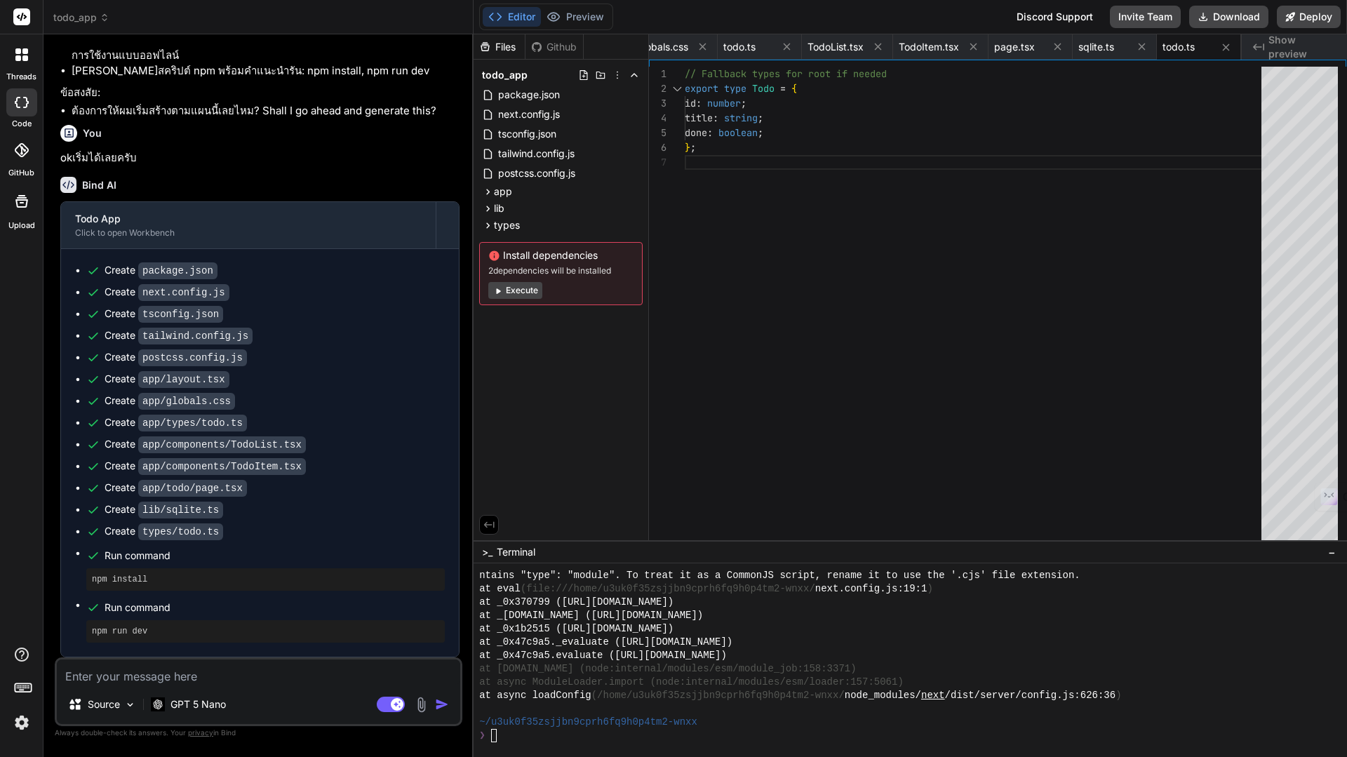
click at [1261, 43] on icon "Created with Pixso." at bounding box center [1258, 46] width 11 height 11
click at [1293, 53] on span "Show preview" at bounding box center [1302, 47] width 67 height 28
